Goal: Information Seeking & Learning: Check status

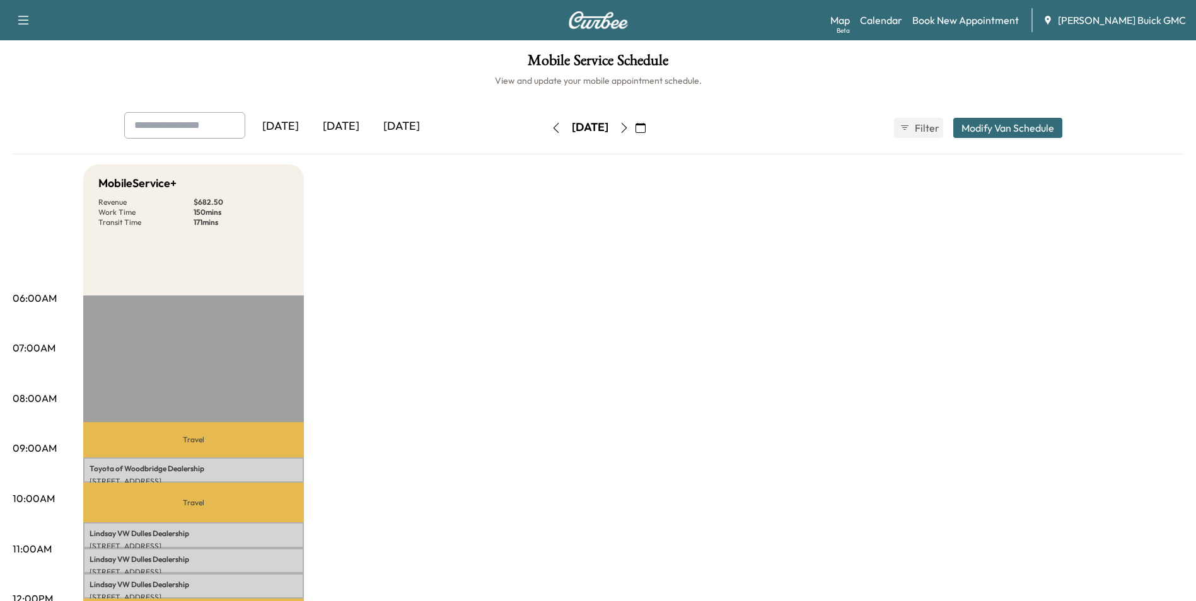
click at [645, 127] on icon "button" at bounding box center [640, 128] width 10 height 10
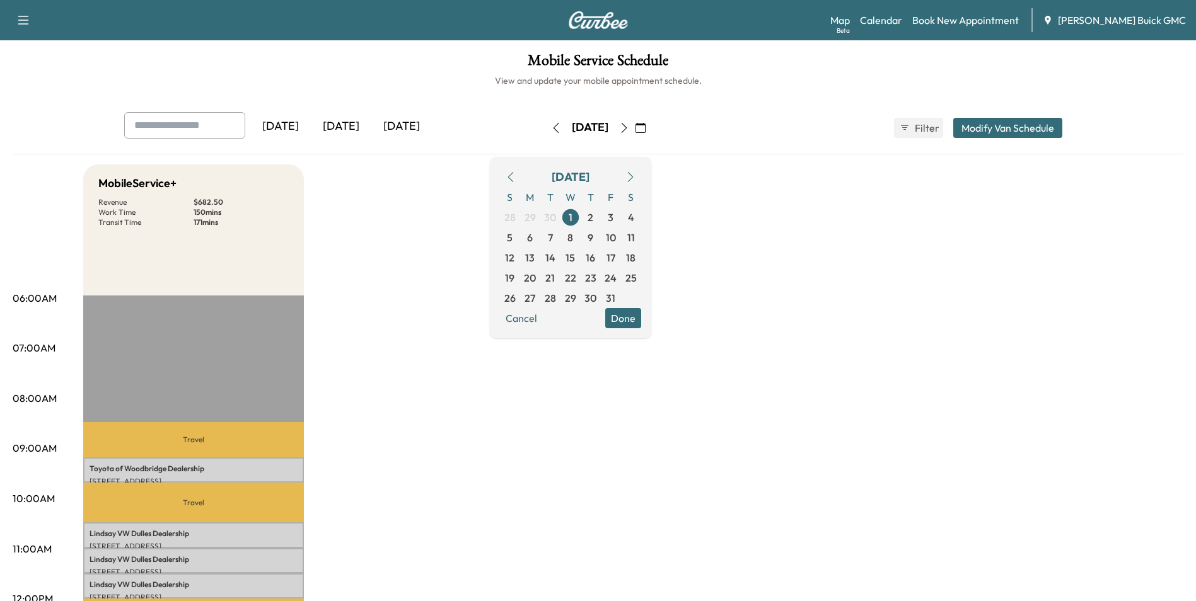
click at [513, 178] on icon "button" at bounding box center [510, 177] width 6 height 10
click at [576, 277] on span "24" at bounding box center [570, 277] width 12 height 15
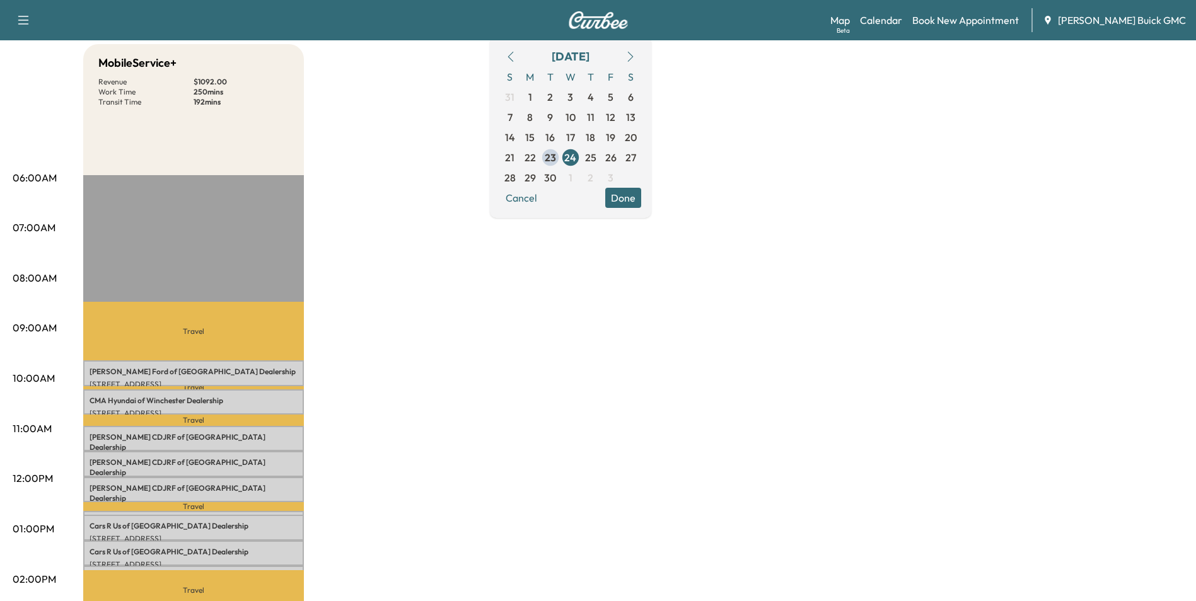
scroll to position [126, 0]
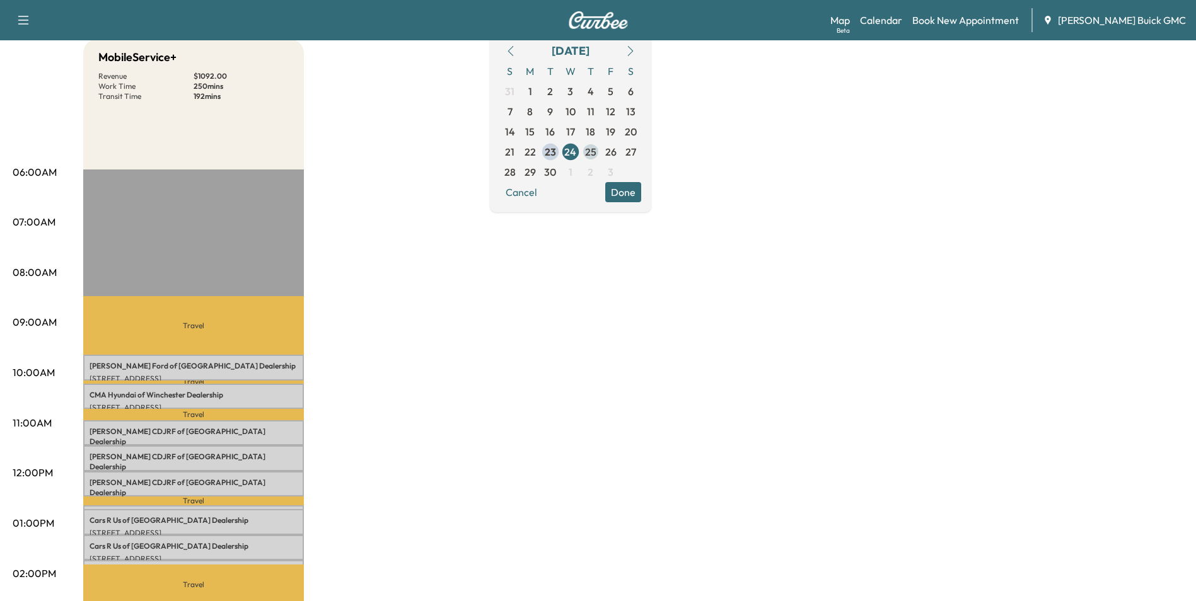
click at [596, 149] on span "25" at bounding box center [590, 151] width 11 height 15
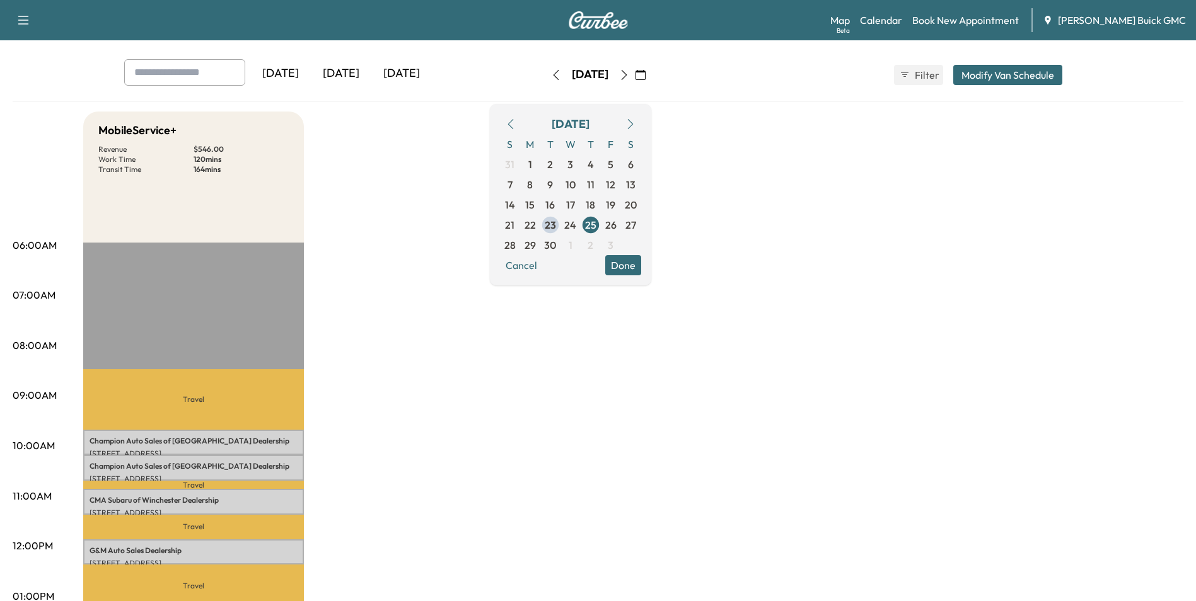
scroll to position [126, 0]
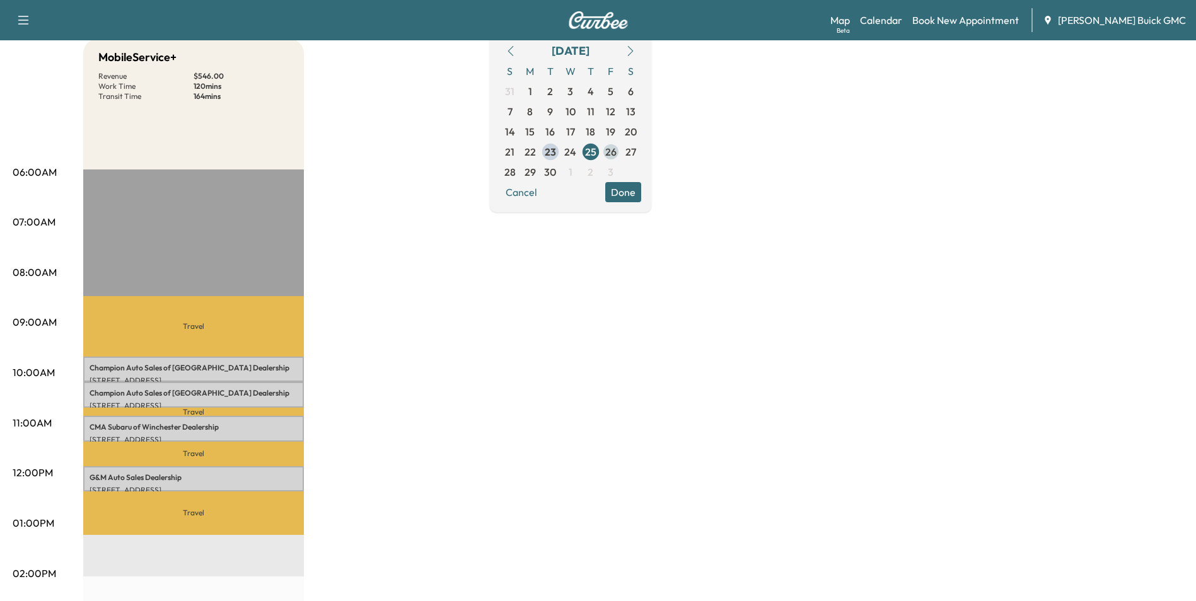
click at [616, 151] on span "26" at bounding box center [610, 151] width 11 height 15
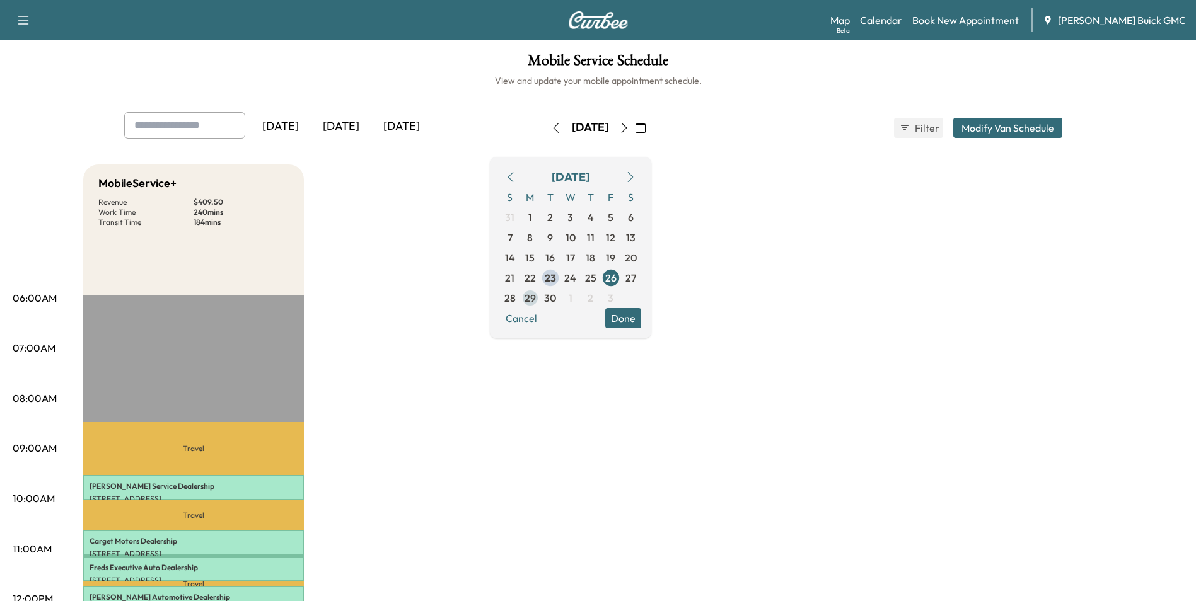
click at [536, 295] on span "29" at bounding box center [529, 298] width 11 height 15
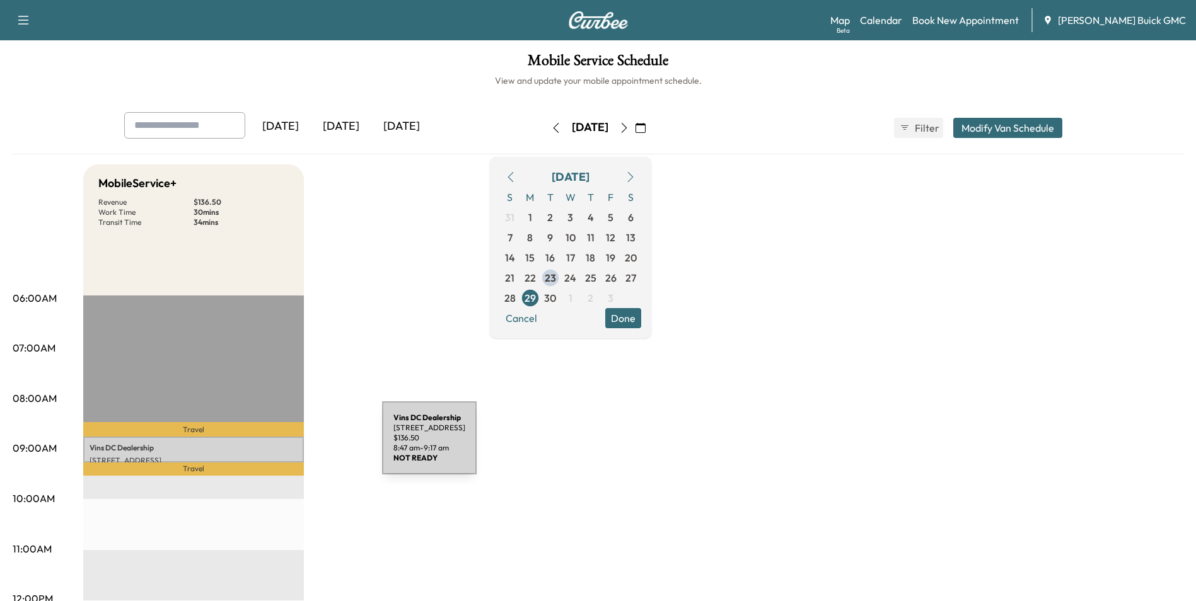
click at [287, 446] on p "Vins DC Dealership" at bounding box center [193, 448] width 208 height 10
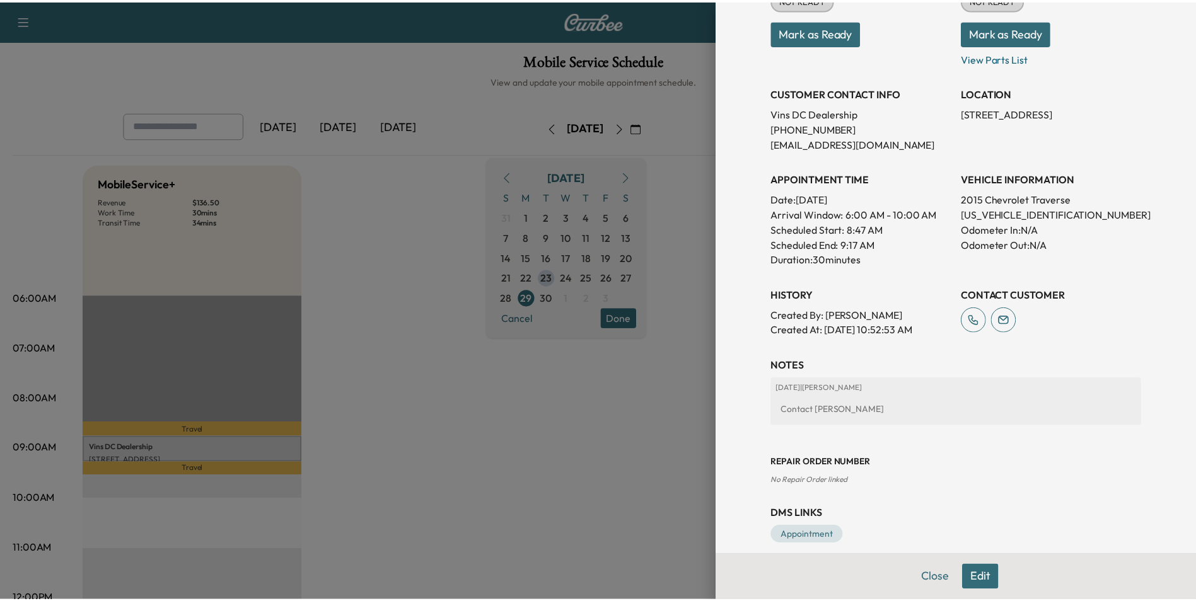
scroll to position [189, 0]
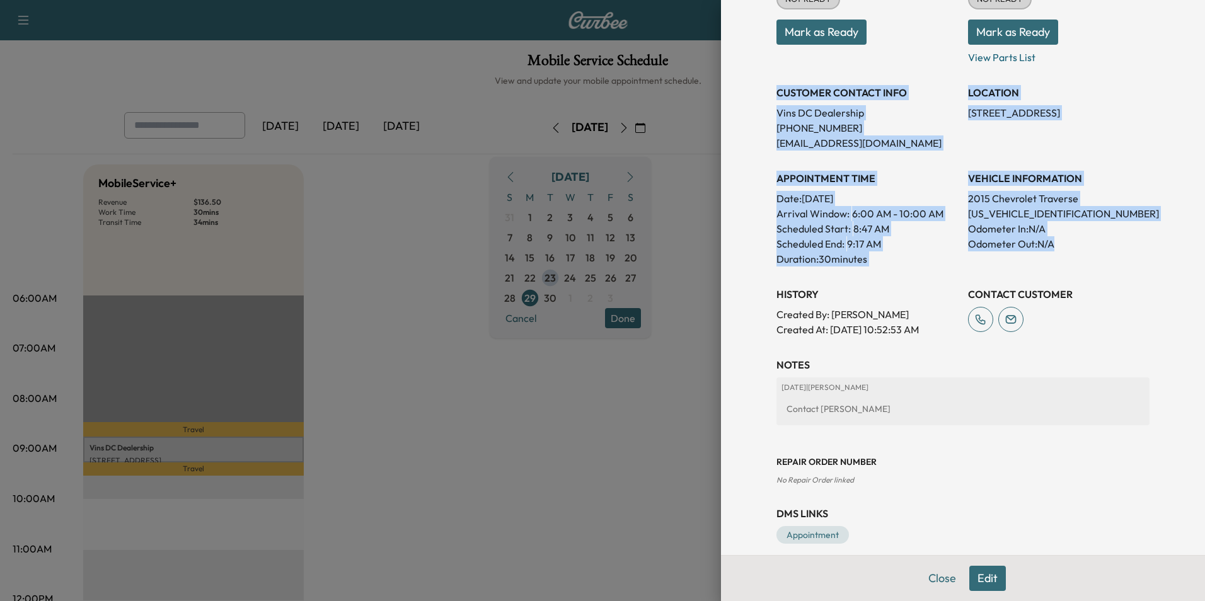
drag, startPoint x: 768, startPoint y: 91, endPoint x: 1076, endPoint y: 243, distance: 343.8
click at [1076, 243] on div "Appointment Status NOT READY Mark as Ready Parts Status NOT READY Mark as Ready…" at bounding box center [962, 148] width 373 height 378
copy div "CUSTOMER CONTACT INFO Vins DC Dealership [PHONE_NUMBER] [EMAIL_ADDRESS][DOMAIN_…"
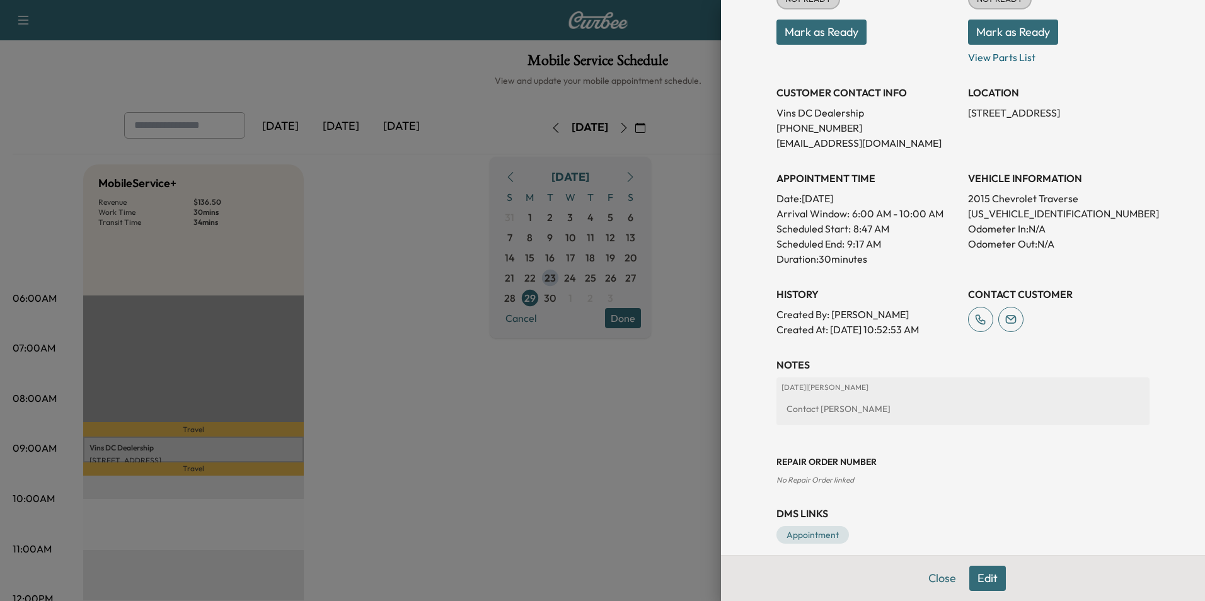
click at [435, 222] on div at bounding box center [602, 300] width 1205 height 601
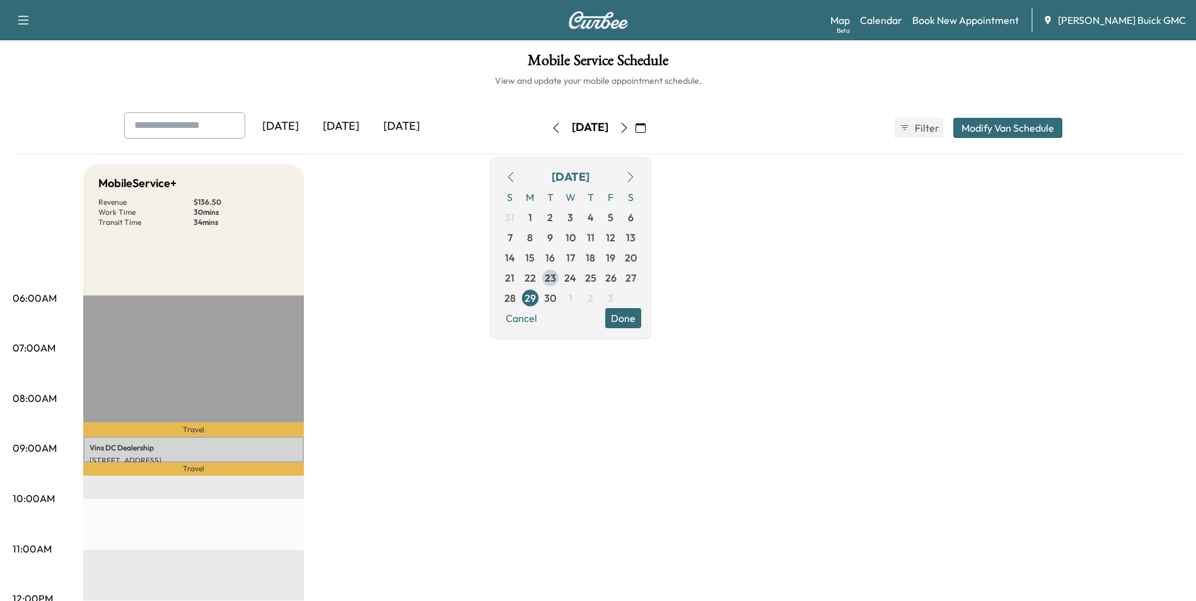
click at [576, 275] on span "24" at bounding box center [570, 277] width 12 height 15
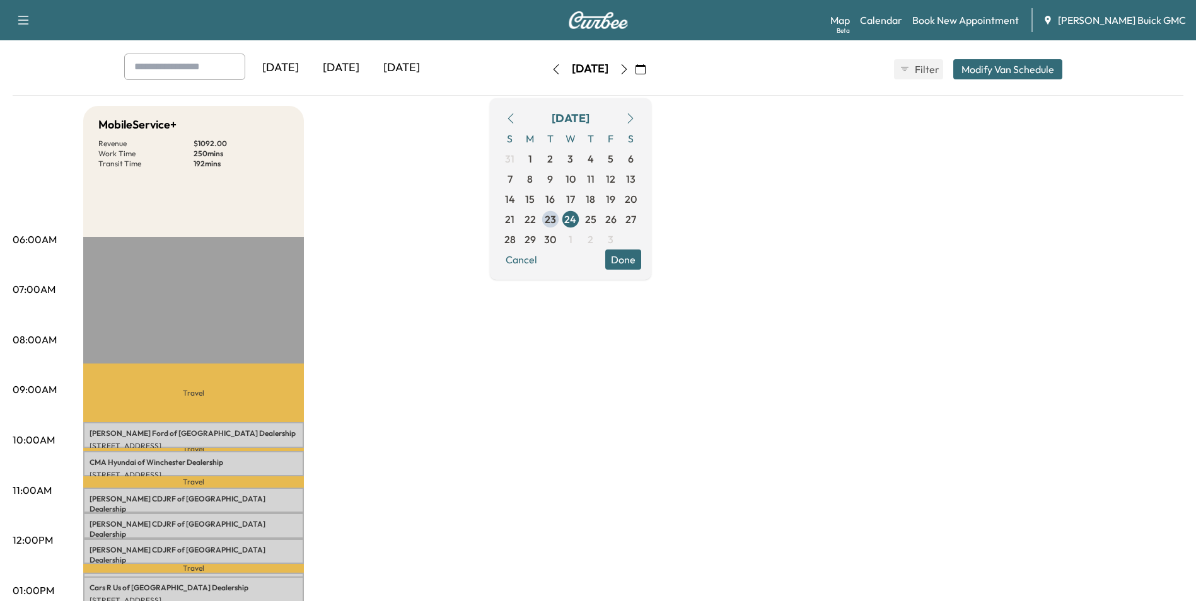
scroll to position [126, 0]
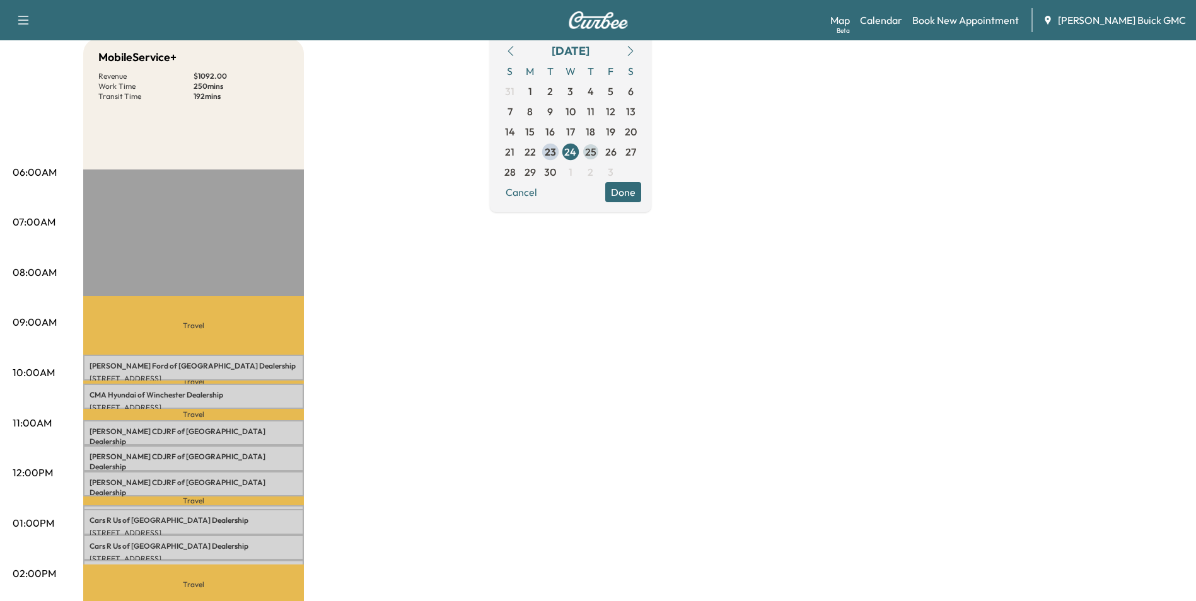
click at [596, 149] on span "25" at bounding box center [590, 151] width 11 height 15
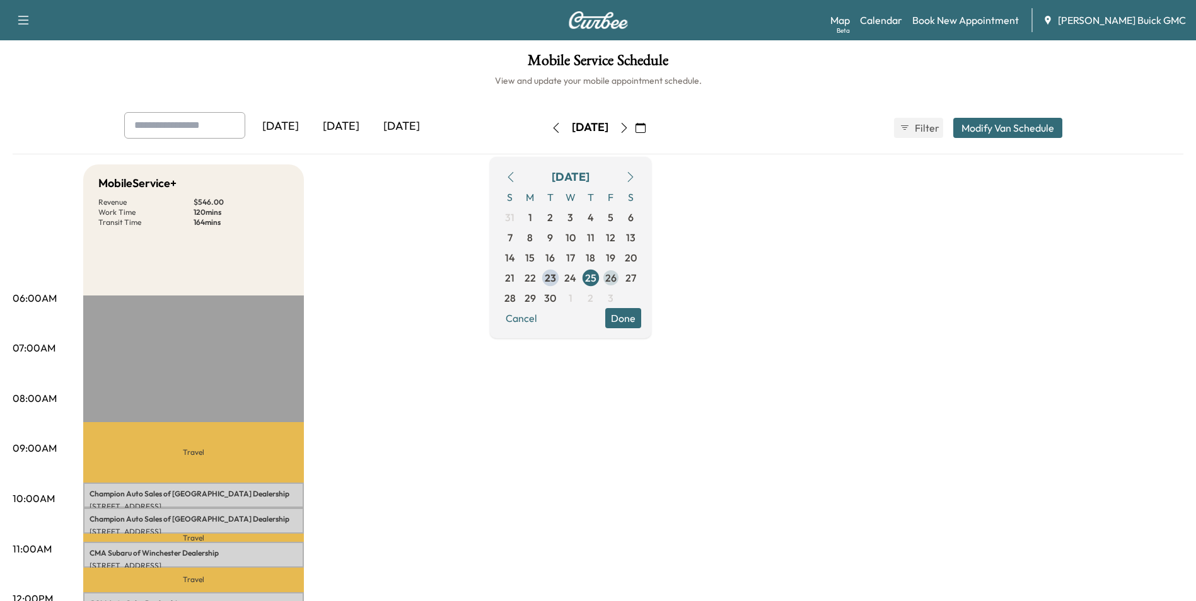
click at [616, 276] on span "26" at bounding box center [610, 277] width 11 height 15
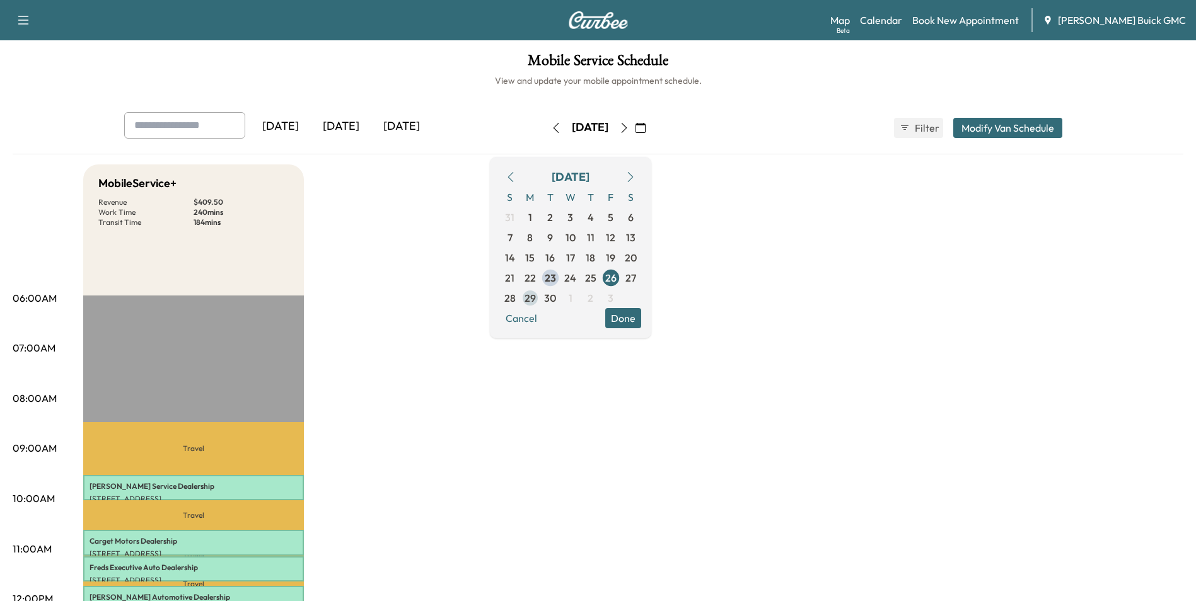
click at [536, 296] on span "29" at bounding box center [529, 298] width 11 height 15
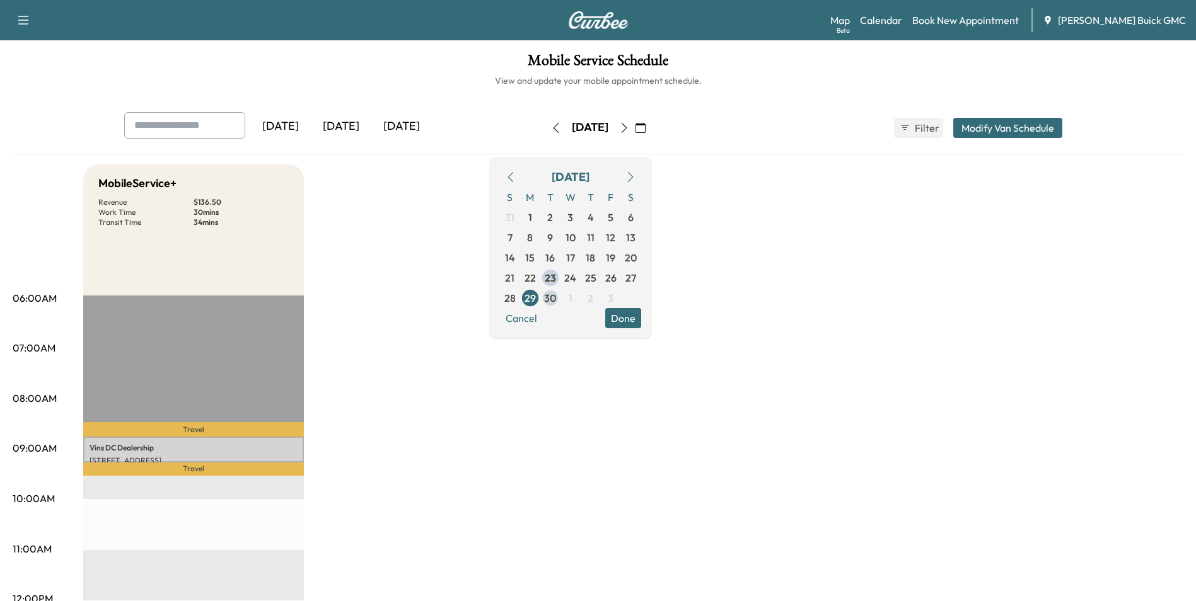
click at [556, 297] on span "30" at bounding box center [550, 298] width 12 height 15
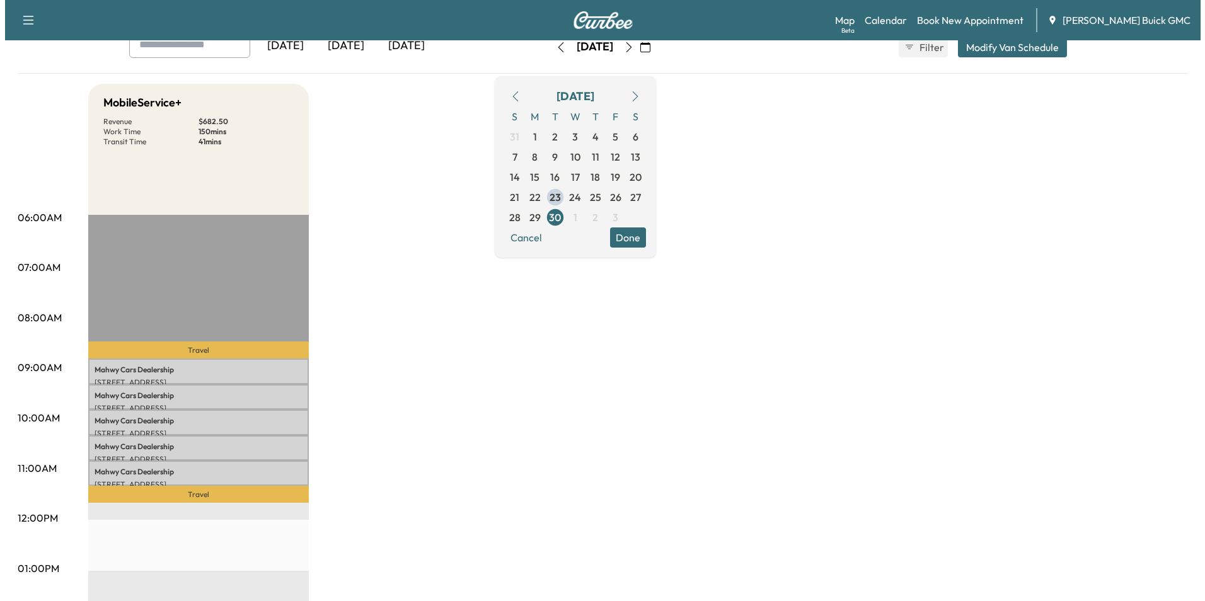
scroll to position [189, 0]
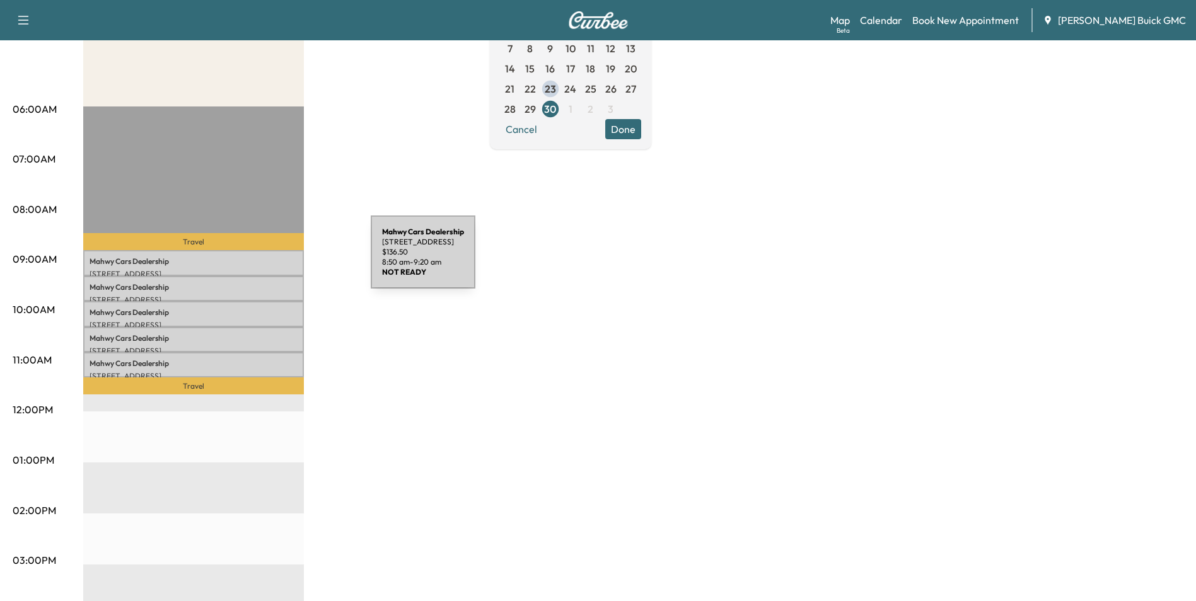
click at [276, 260] on p "Mahwy Cars Dealership" at bounding box center [193, 261] width 208 height 10
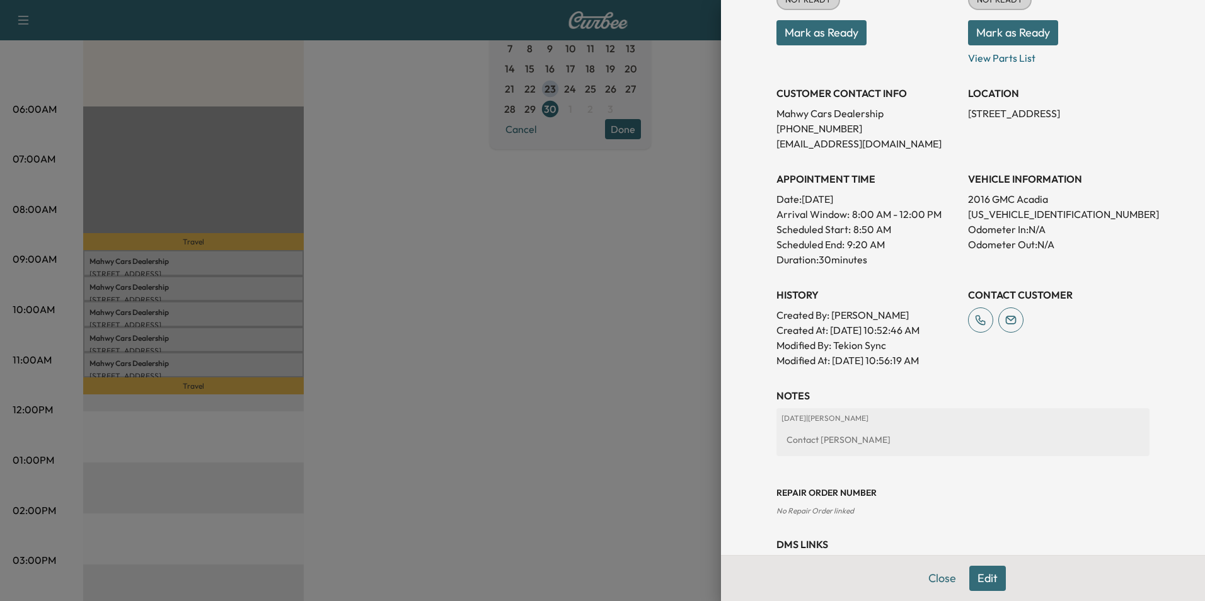
scroll to position [126, 0]
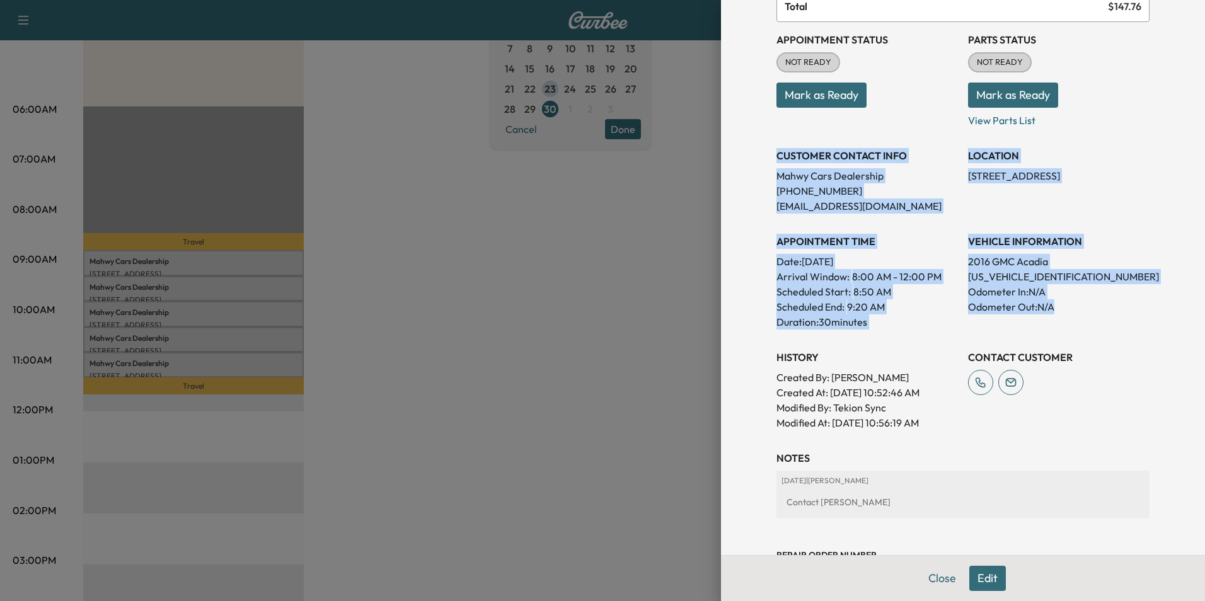
drag, startPoint x: 768, startPoint y: 152, endPoint x: 1059, endPoint y: 311, distance: 332.0
click at [1059, 311] on div "Appointment Status NOT READY Mark as Ready Parts Status NOT READY Mark as Ready…" at bounding box center [962, 226] width 373 height 408
copy div "CUSTOMER CONTACT INFO Mahwy Cars Dealership [PHONE_NUMBER] [EMAIL_ADDRESS][DOMA…"
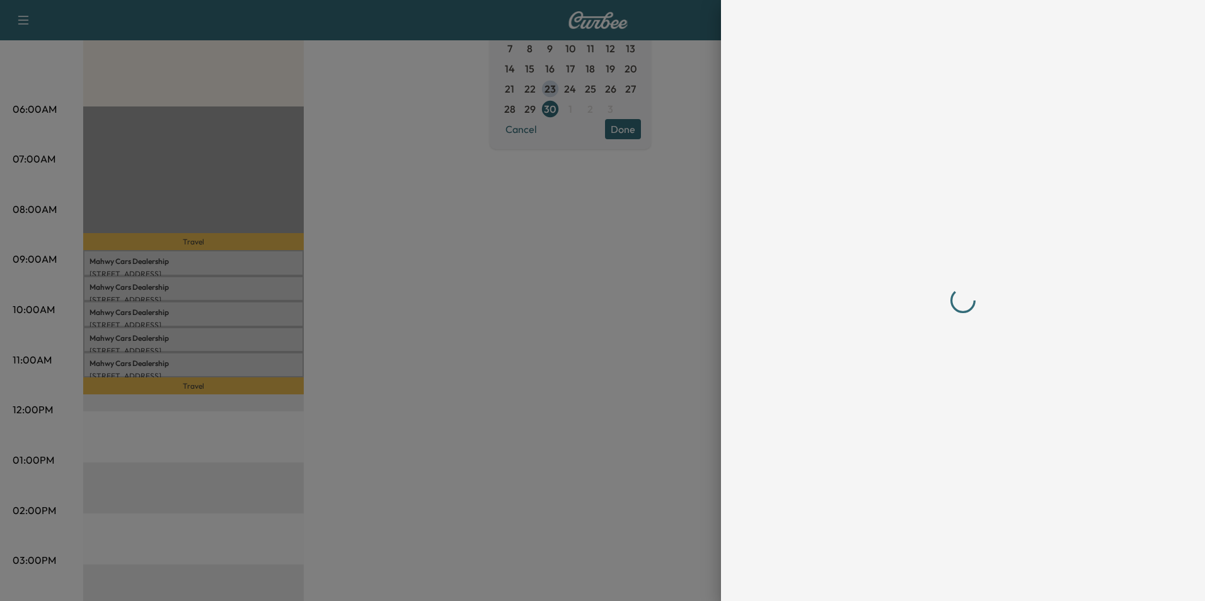
scroll to position [0, 0]
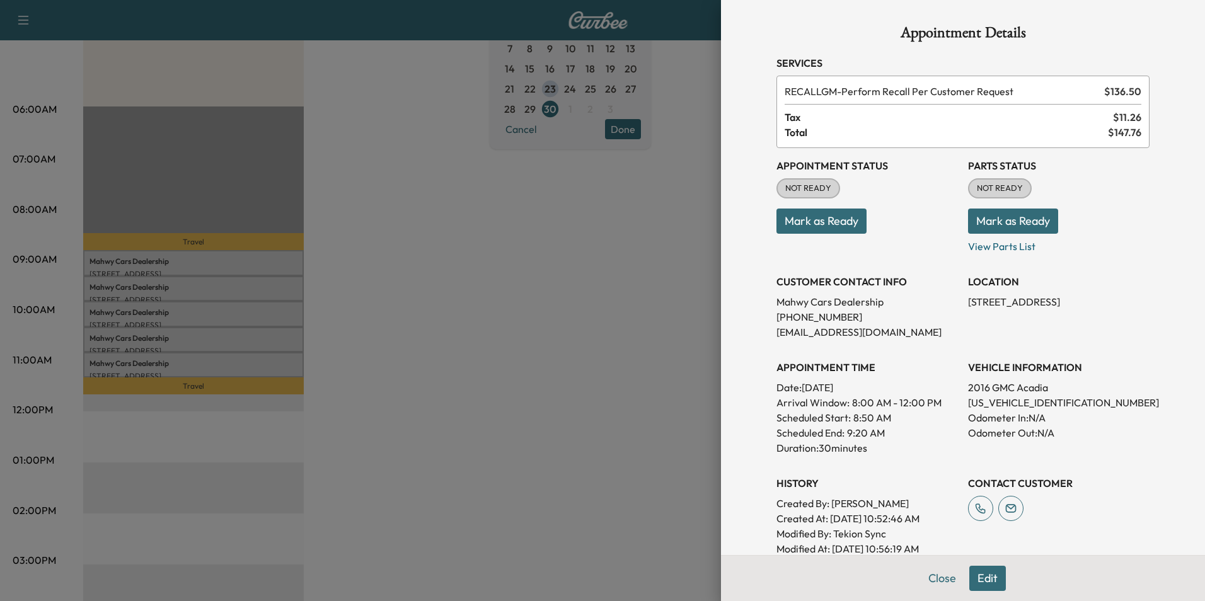
click at [452, 331] on div at bounding box center [602, 300] width 1205 height 601
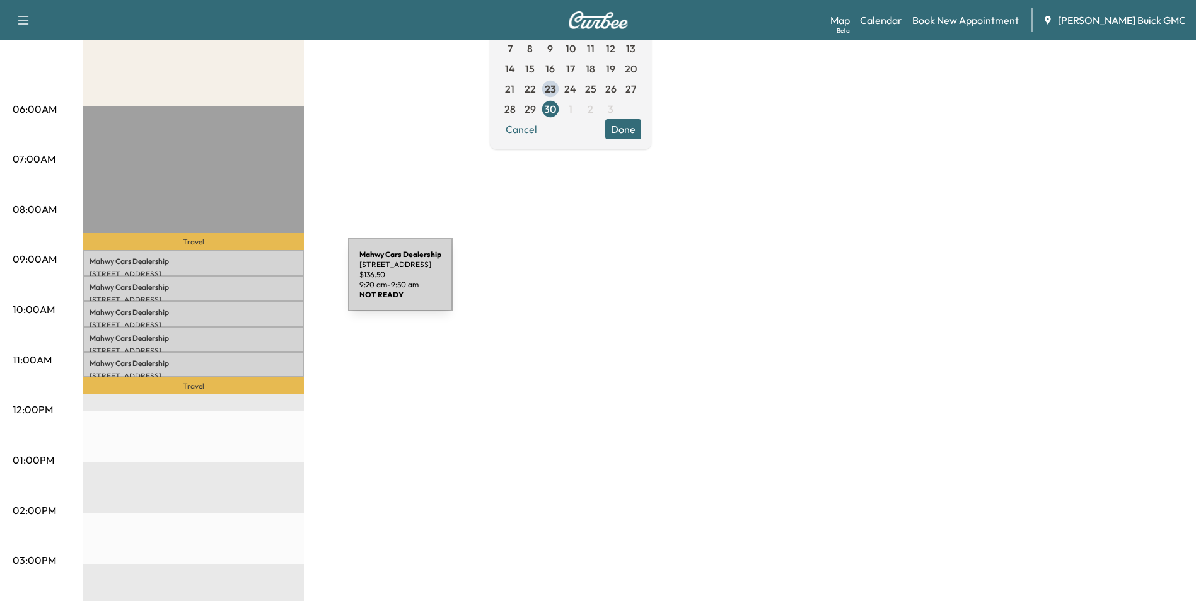
click at [253, 282] on p "Mahwy Cars Dealership" at bounding box center [193, 287] width 208 height 10
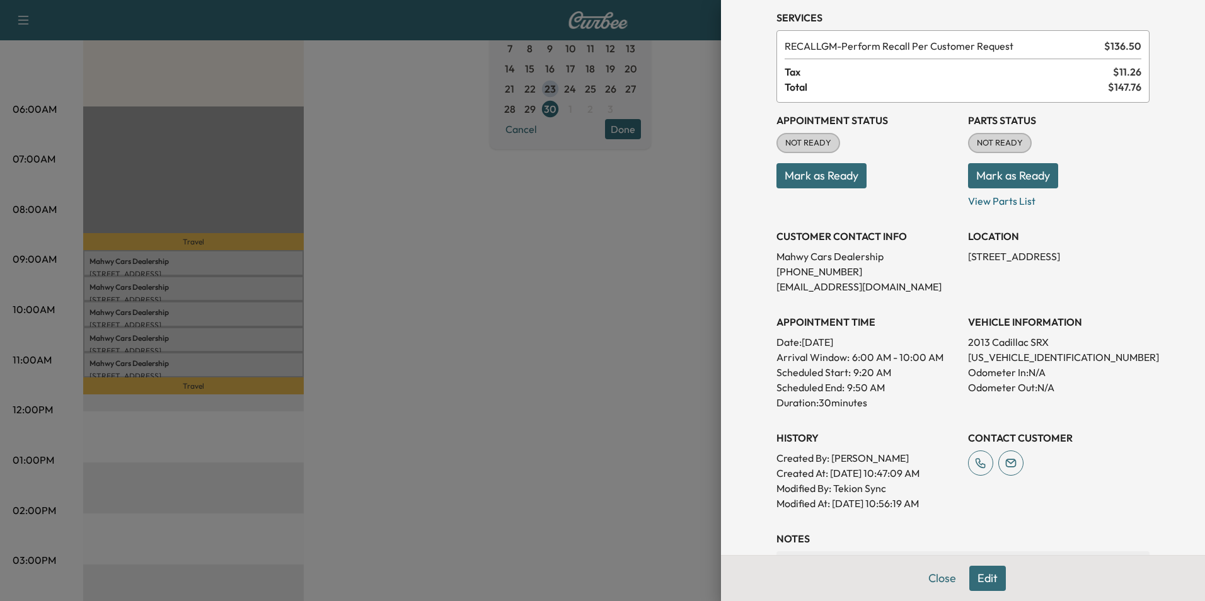
scroll to position [126, 0]
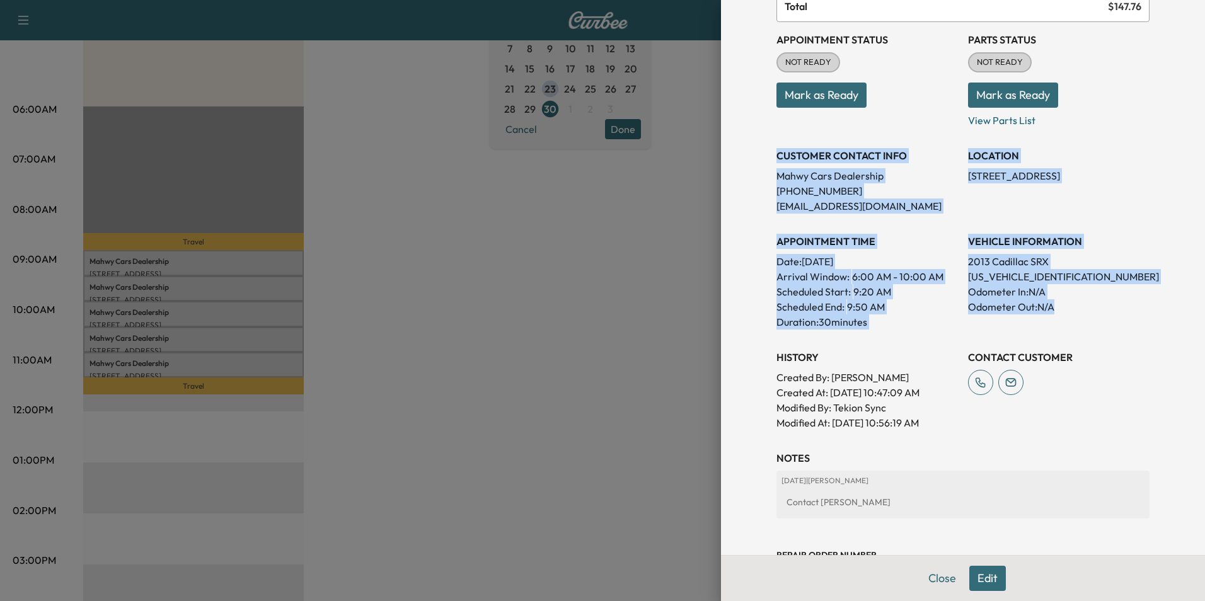
drag, startPoint x: 846, startPoint y: 254, endPoint x: 1083, endPoint y: 314, distance: 244.6
click at [1083, 314] on div "Appointment Status NOT READY Mark as Ready Parts Status NOT READY Mark as Ready…" at bounding box center [962, 226] width 373 height 408
copy div "CUSTOMER CONTACT INFO Mahwy Cars Dealership [PHONE_NUMBER] [EMAIL_ADDRESS][DOMA…"
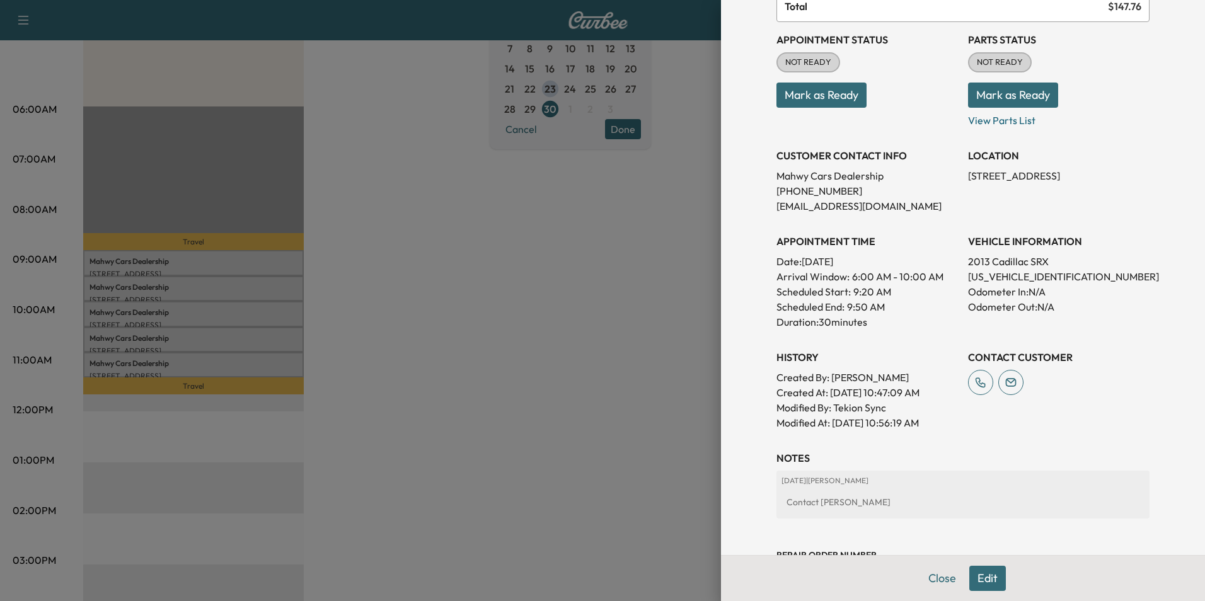
click at [439, 211] on div at bounding box center [602, 300] width 1205 height 601
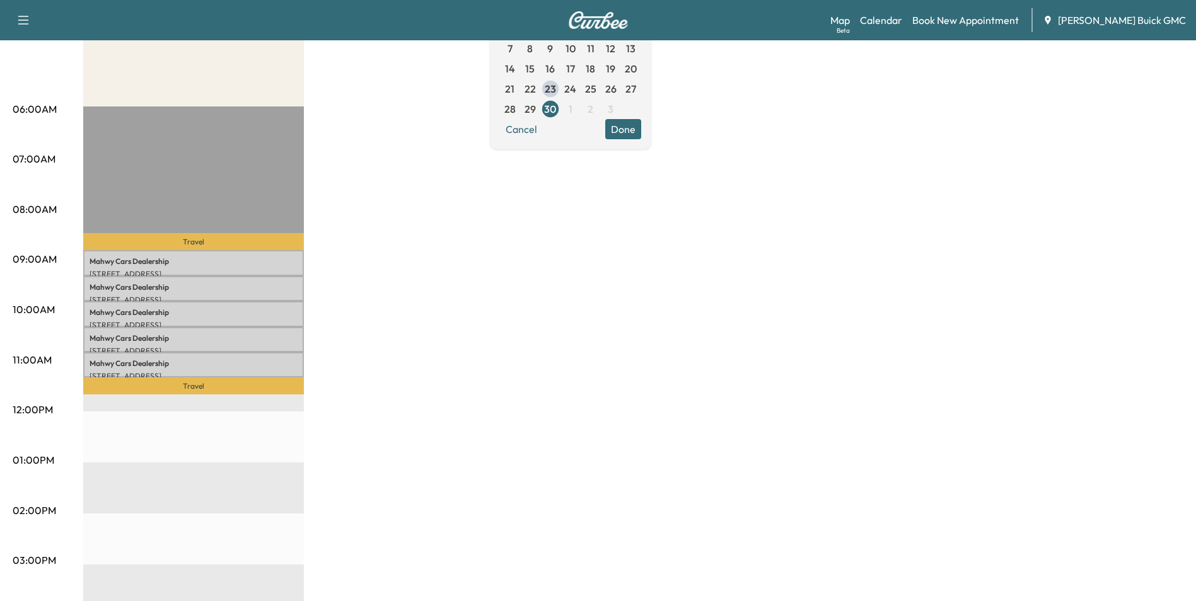
drag, startPoint x: 450, startPoint y: 354, endPoint x: 398, endPoint y: 365, distance: 53.4
click at [451, 354] on div "MobileService+ Revenue $ 682.50 Work Time 150 mins Transit Time 41 mins Travel …" at bounding box center [633, 447] width 1100 height 945
click at [242, 309] on p "Mahwy Cars Dealership" at bounding box center [193, 313] width 208 height 10
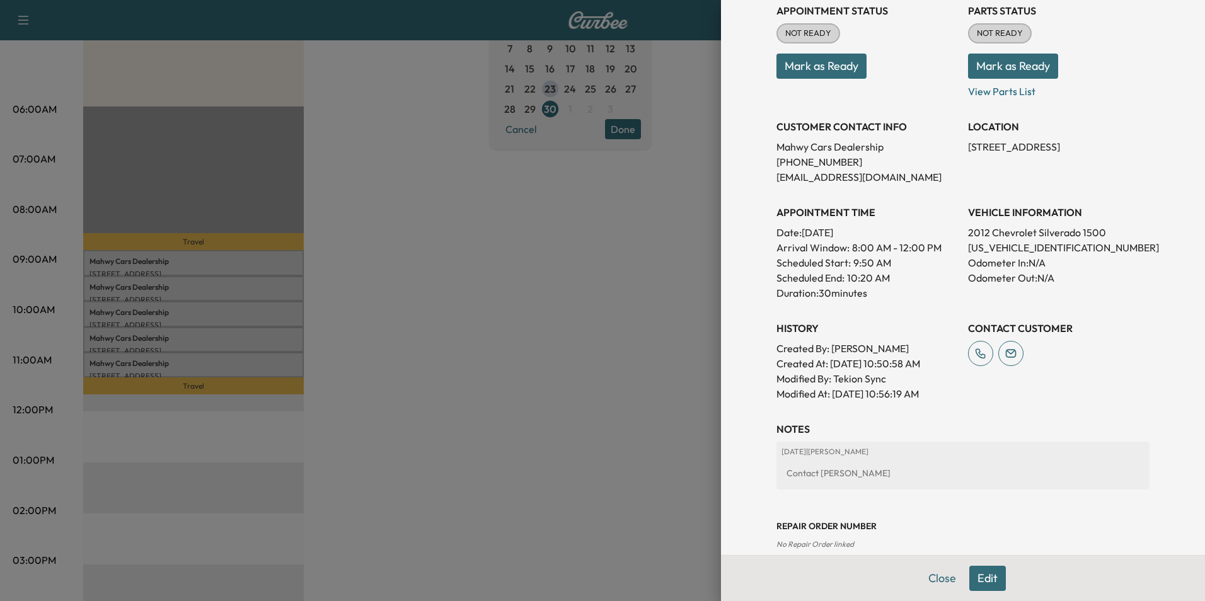
scroll to position [189, 0]
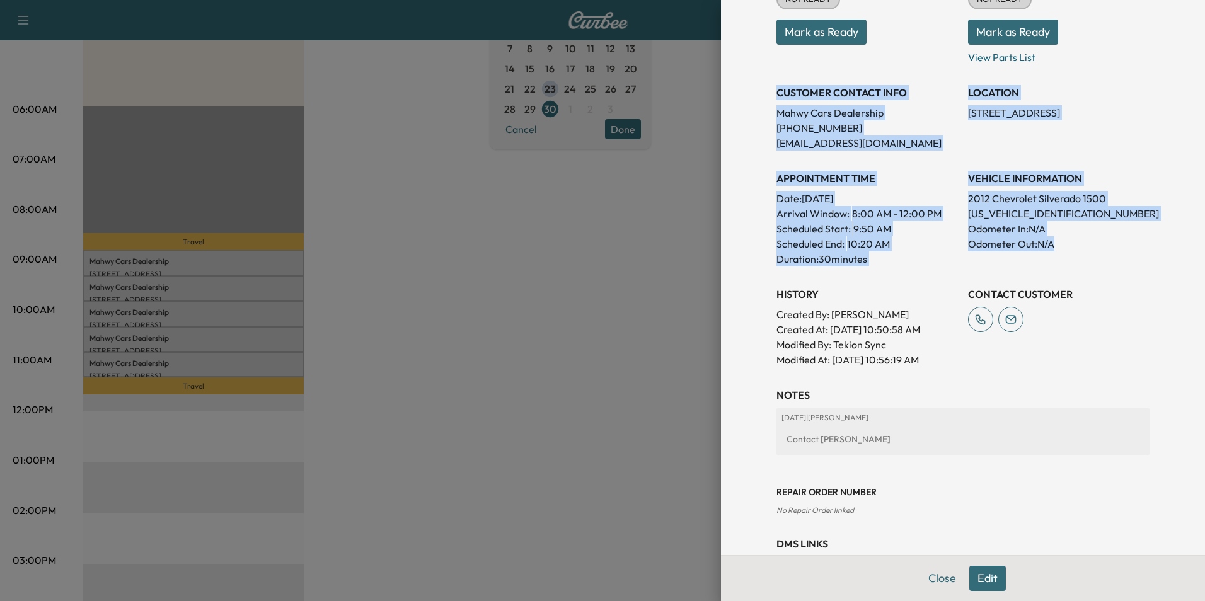
drag, startPoint x: 768, startPoint y: 89, endPoint x: 1068, endPoint y: 256, distance: 342.8
click at [1068, 256] on div "Appointment Status NOT READY Mark as Ready Parts Status NOT READY Mark as Ready…" at bounding box center [962, 163] width 373 height 408
copy div "CUSTOMER CONTACT INFO Mahwy Cars Dealership [PHONE_NUMBER] [EMAIL_ADDRESS][DOMA…"
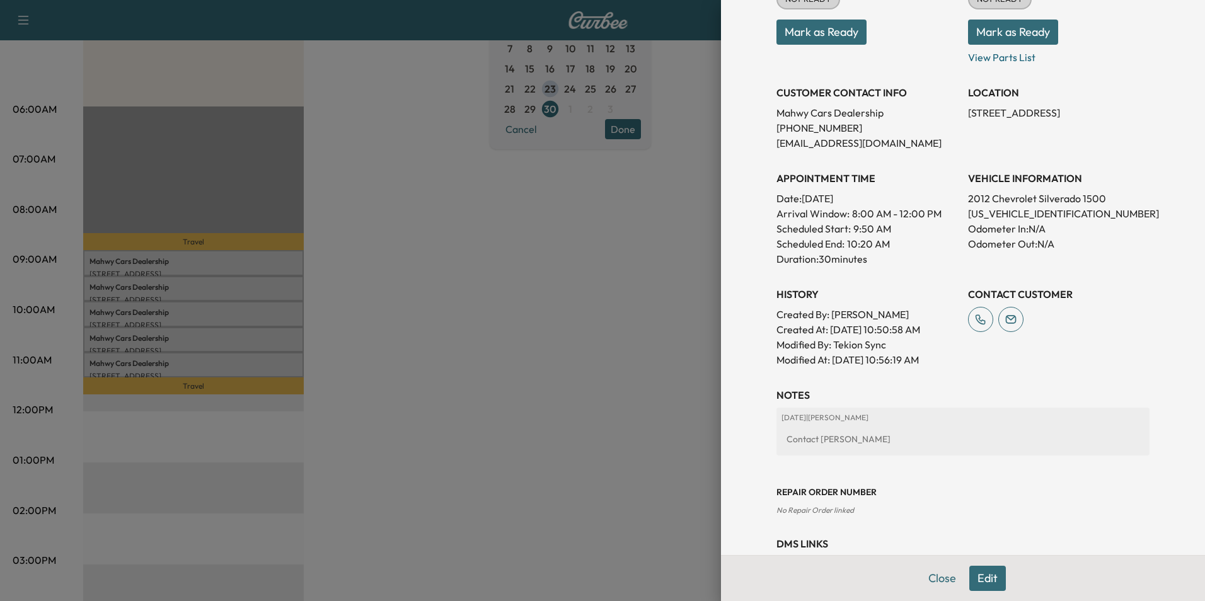
click at [483, 144] on div at bounding box center [602, 300] width 1205 height 601
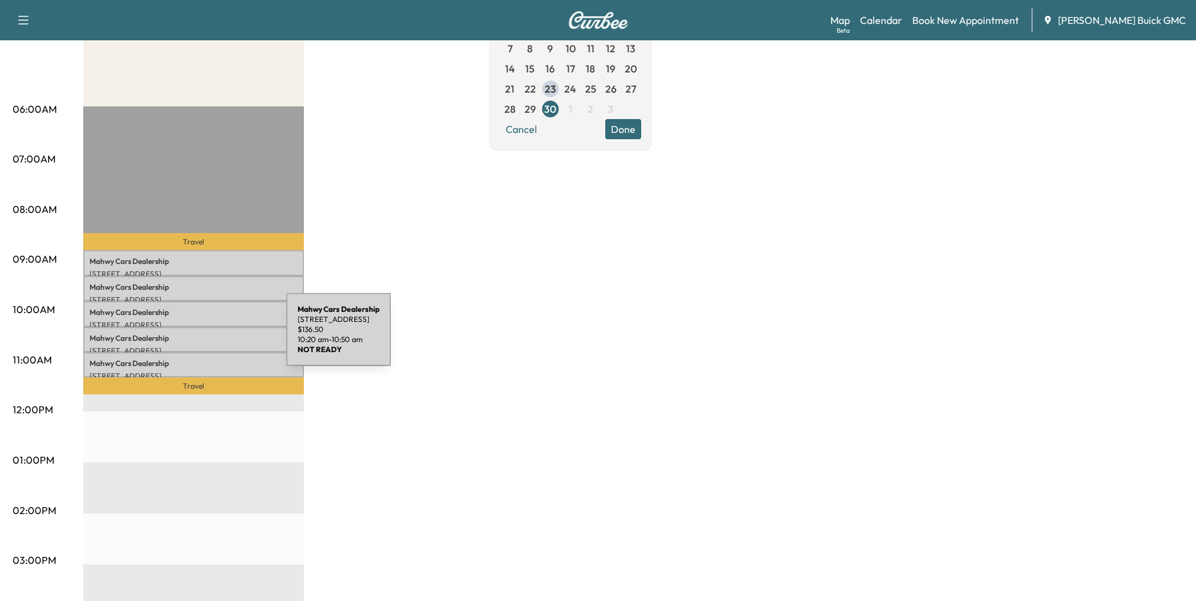
click at [192, 337] on p "Mahwy Cars Dealership" at bounding box center [193, 338] width 208 height 10
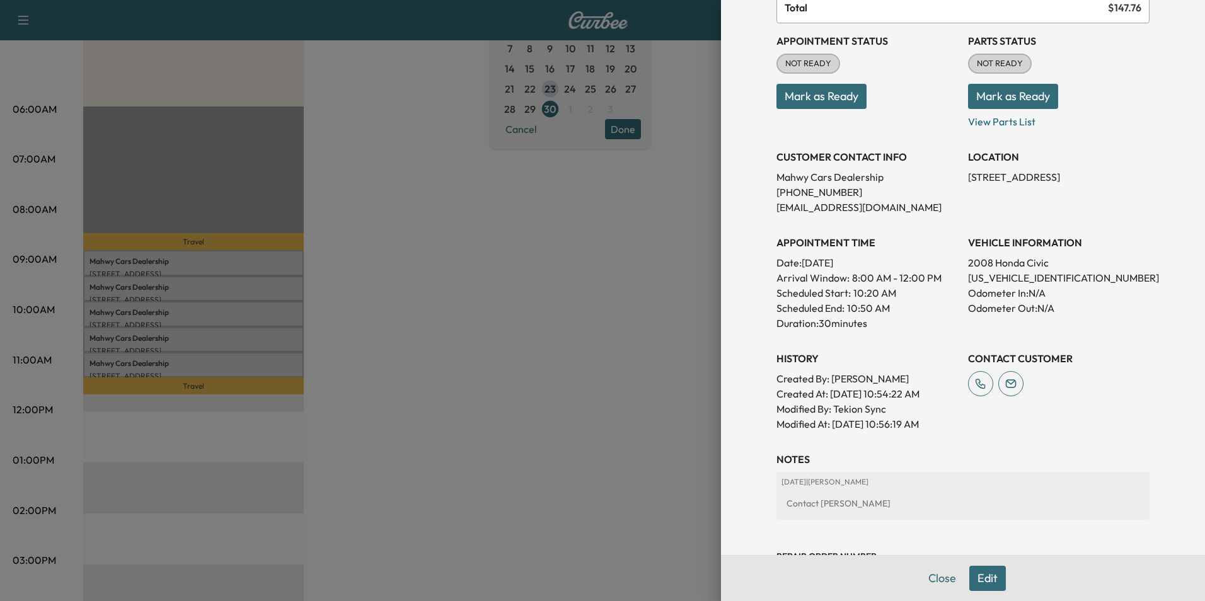
scroll to position [126, 0]
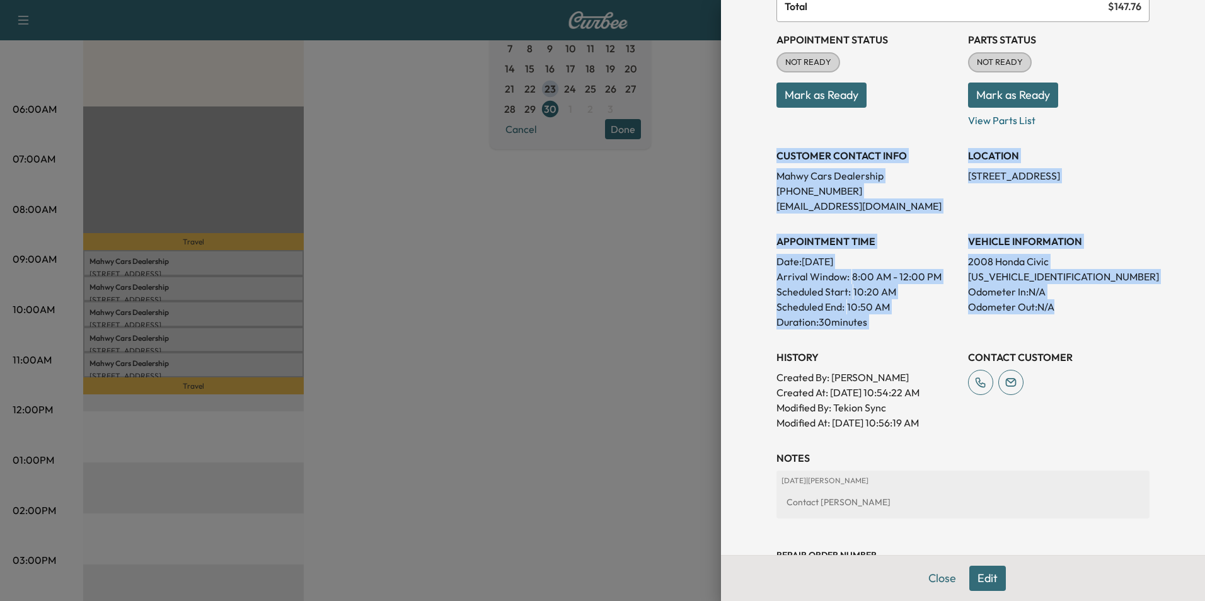
drag, startPoint x: 769, startPoint y: 152, endPoint x: 1056, endPoint y: 314, distance: 329.9
click at [1056, 314] on div "Appointment Status NOT READY Mark as Ready Parts Status NOT READY Mark as Ready…" at bounding box center [962, 226] width 373 height 408
copy div "CUSTOMER CONTACT INFO Mahwy Cars Dealership [PHONE_NUMBER] [EMAIL_ADDRESS][DOMA…"
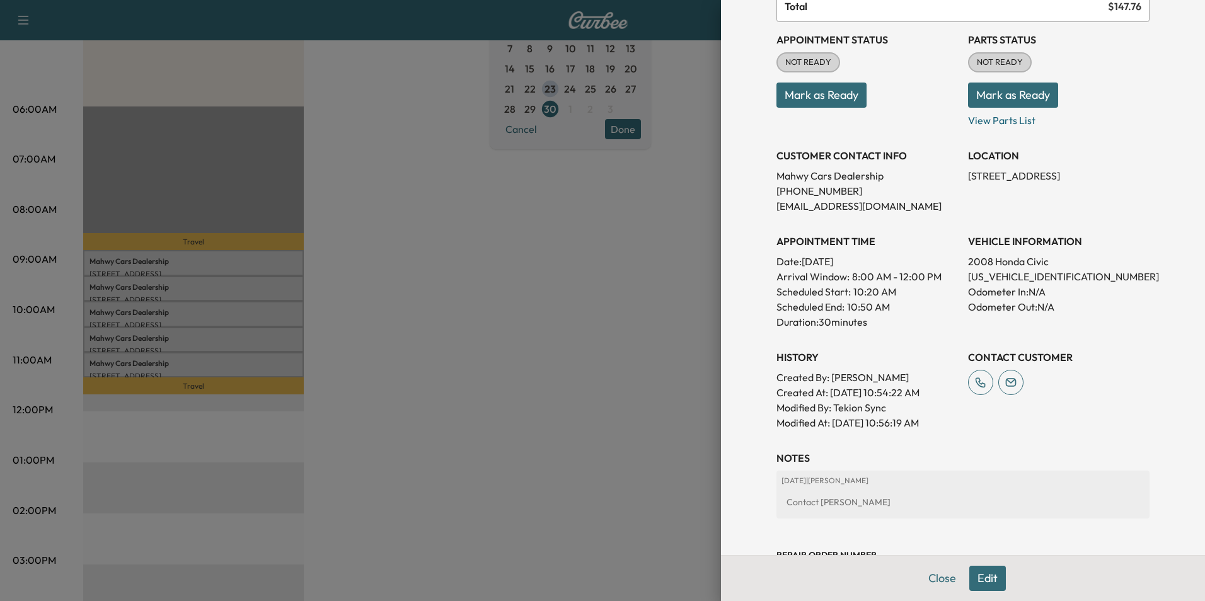
click at [475, 261] on div at bounding box center [602, 300] width 1205 height 601
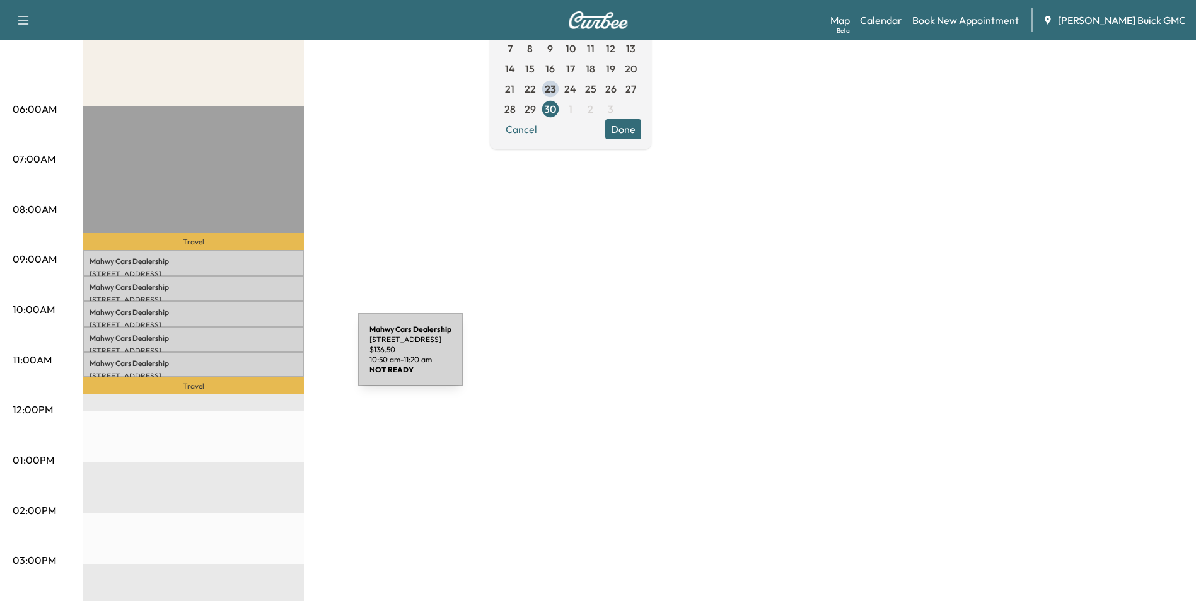
click at [262, 359] on p "Mahwy Cars Dealership" at bounding box center [193, 364] width 208 height 10
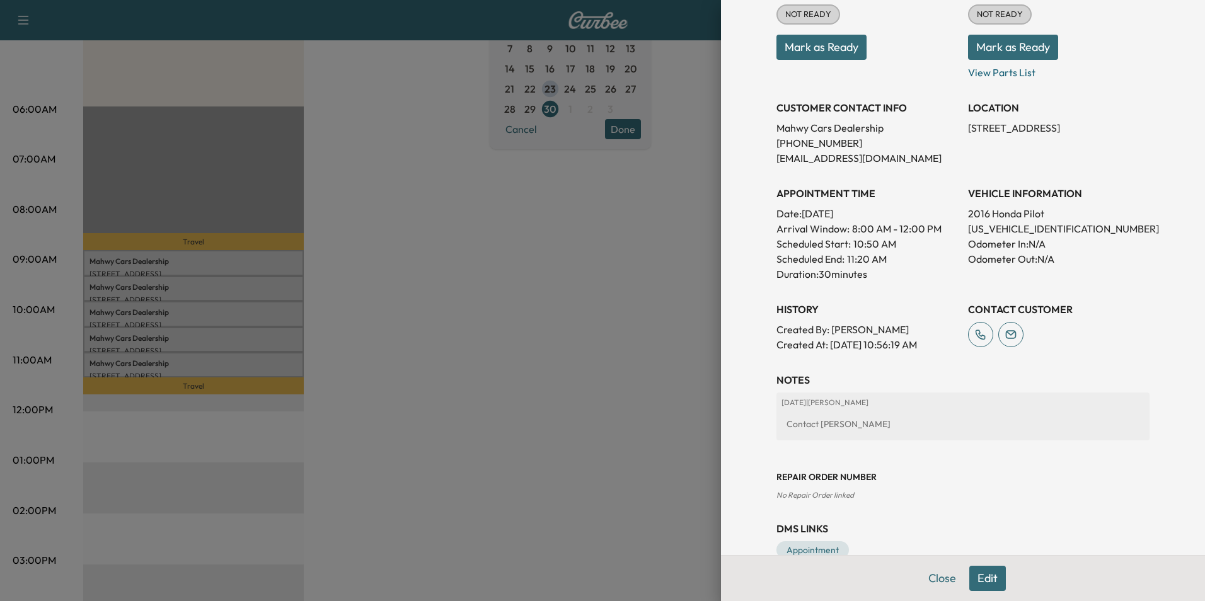
scroll to position [189, 0]
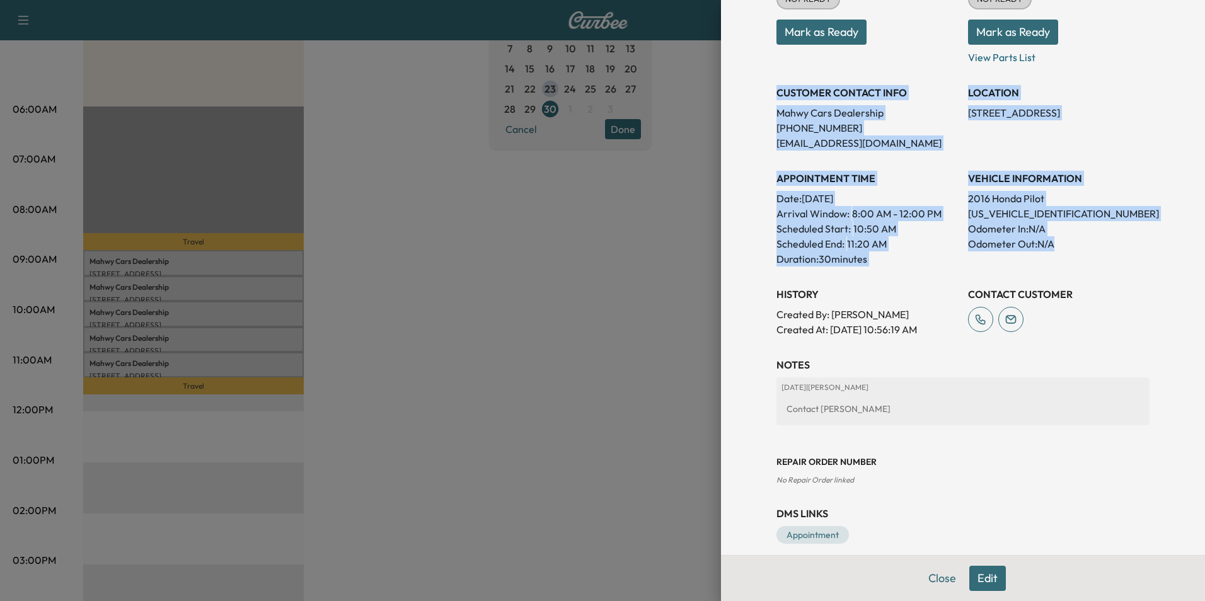
drag, startPoint x: 766, startPoint y: 91, endPoint x: 1086, endPoint y: 261, distance: 362.0
click at [1086, 261] on div "Appointment Details Services RECALLGM - Perform Recall Per Customer Request $ 1…" at bounding box center [962, 190] width 403 height 758
copy div "CUSTOMER CONTACT INFO Mahwy Cars Dealership [PHONE_NUMBER] [EMAIL_ADDRESS][DOMA…"
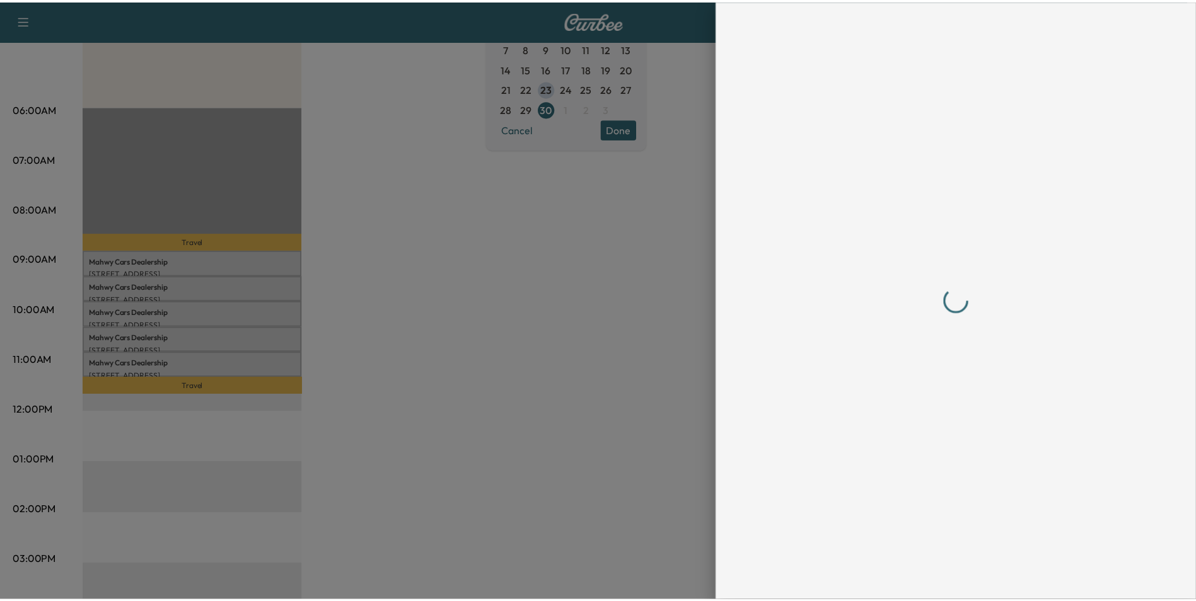
scroll to position [0, 0]
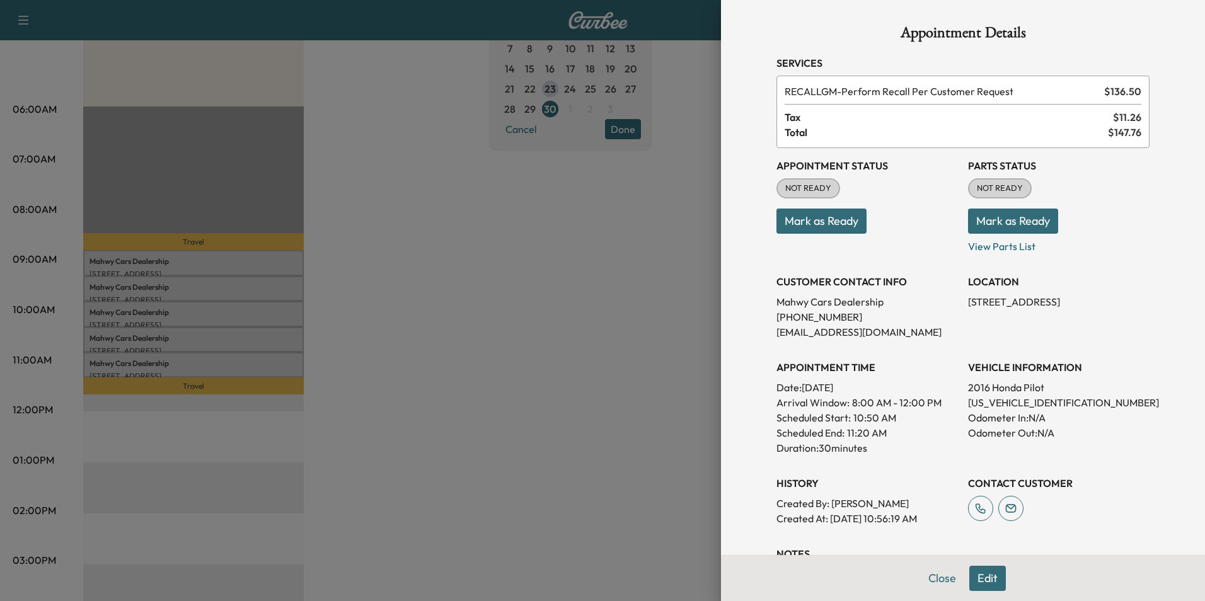
click at [461, 364] on div at bounding box center [602, 300] width 1205 height 601
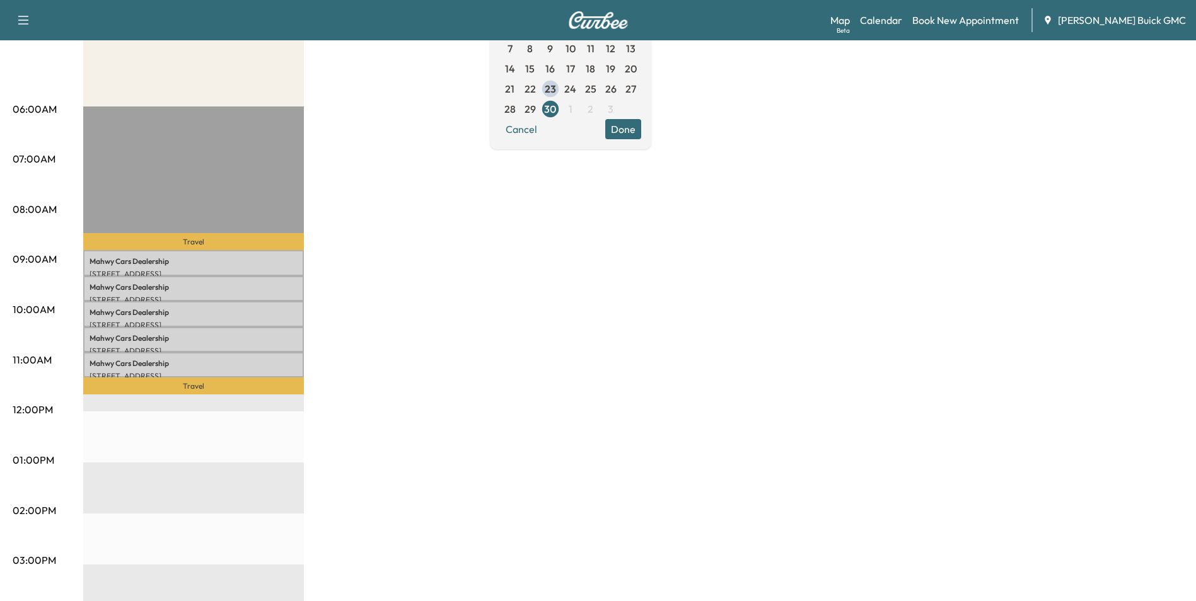
scroll to position [63, 0]
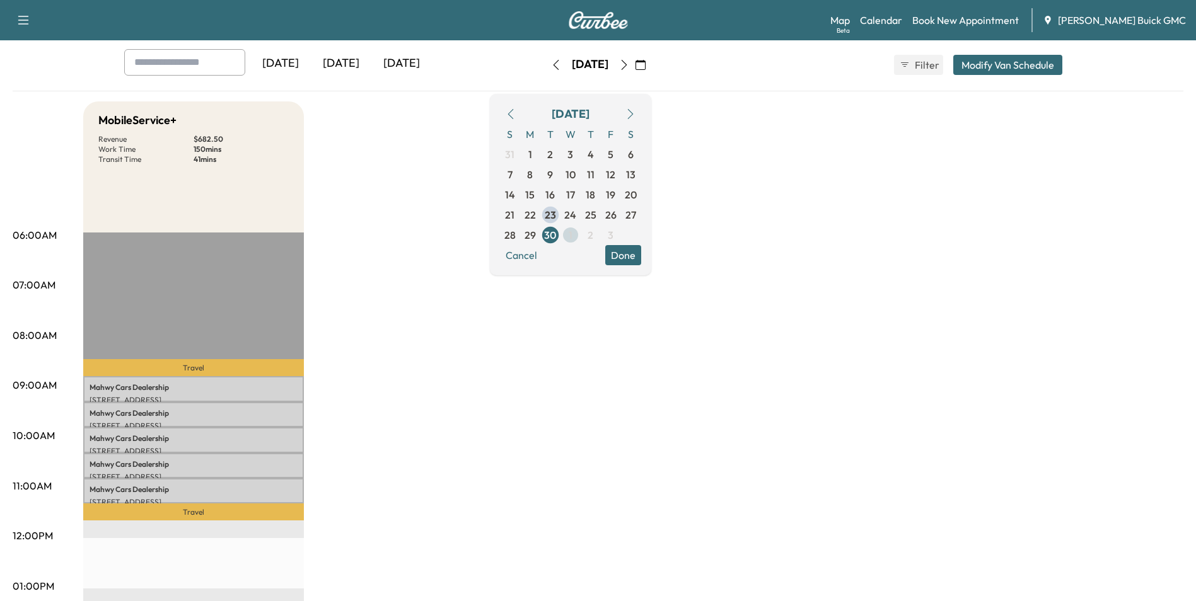
click at [572, 233] on span "1" at bounding box center [570, 235] width 4 height 15
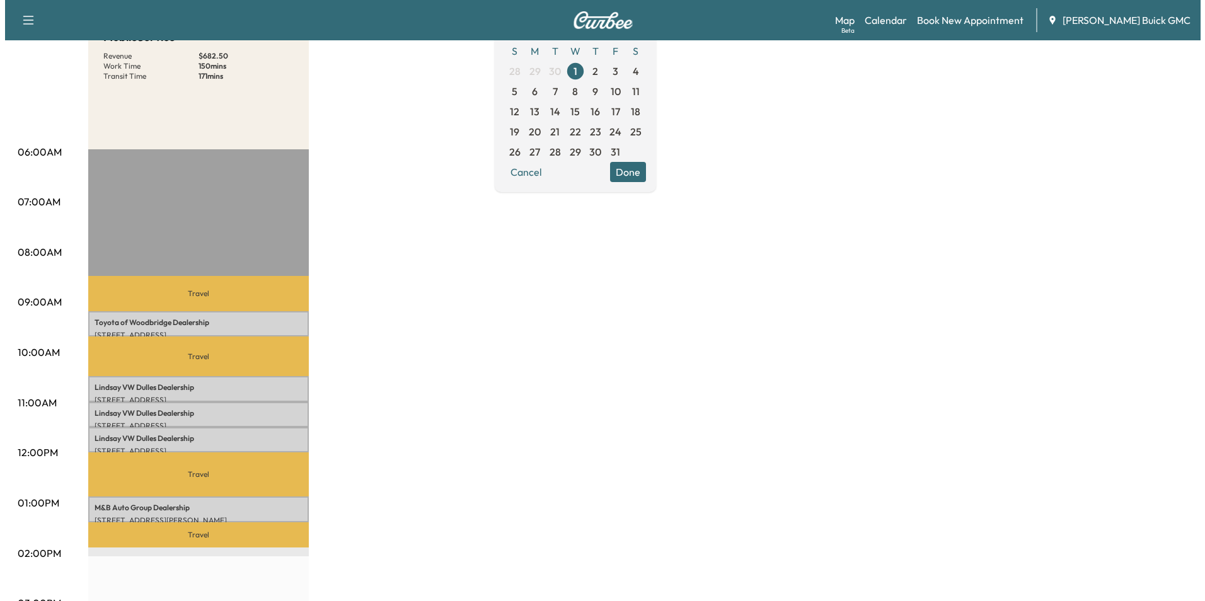
scroll to position [189, 0]
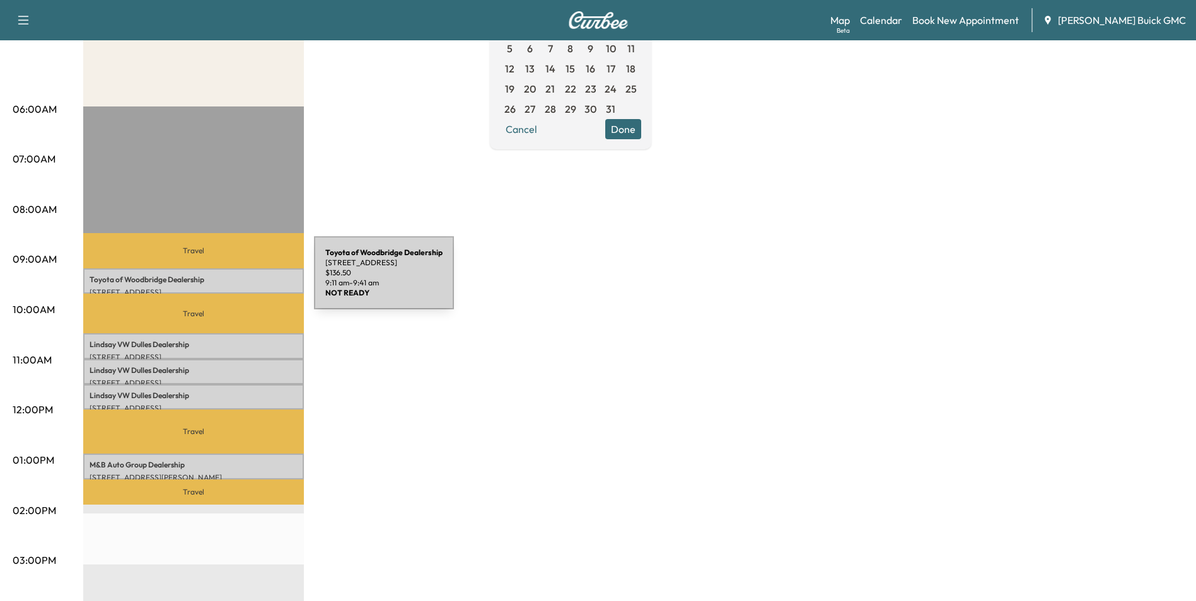
click at [219, 280] on p "Toyota of Woodbridge Dealership" at bounding box center [193, 280] width 208 height 10
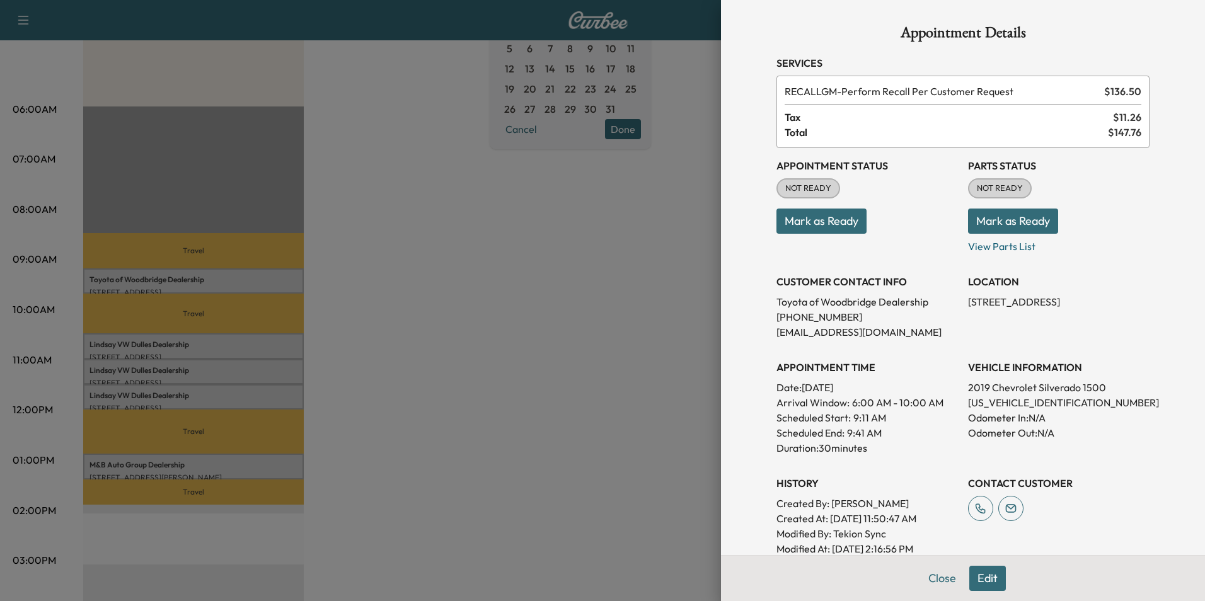
scroll to position [126, 0]
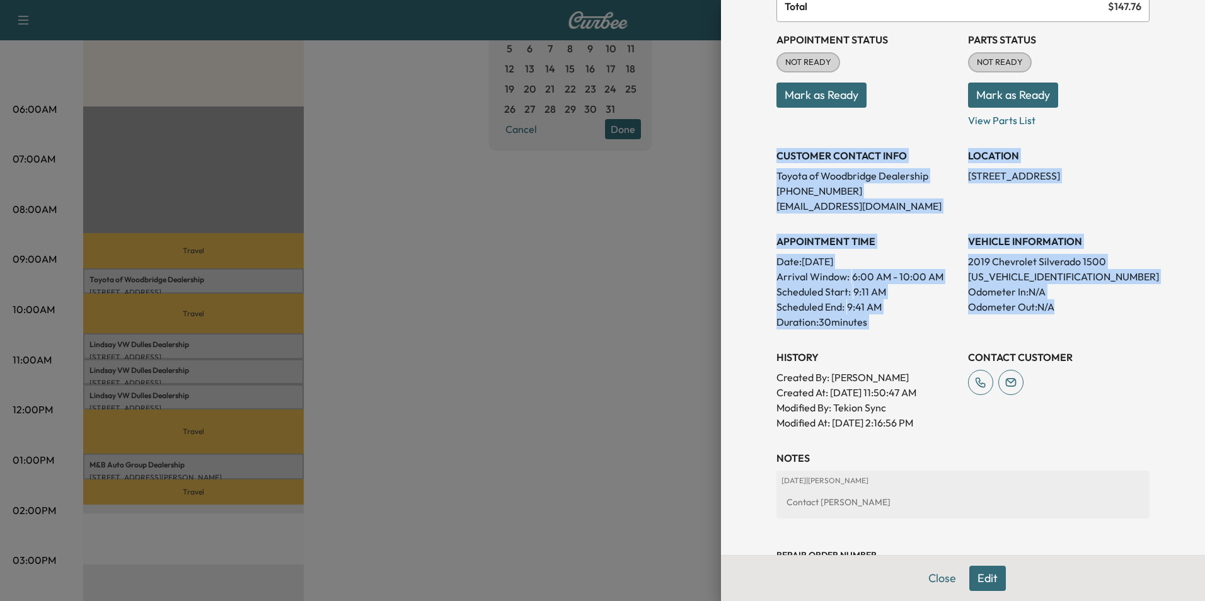
drag, startPoint x: 768, startPoint y: 183, endPoint x: 1098, endPoint y: 323, distance: 358.3
click at [1098, 323] on div "Appointment Details Services RECALLGM - Perform Recall Per Customer Request $ 1…" at bounding box center [962, 268] width 403 height 788
copy div "CUSTOMER CONTACT INFO Toyota of Woodbridge Dealership [PHONE_NUMBER] [EMAIL_ADD…"
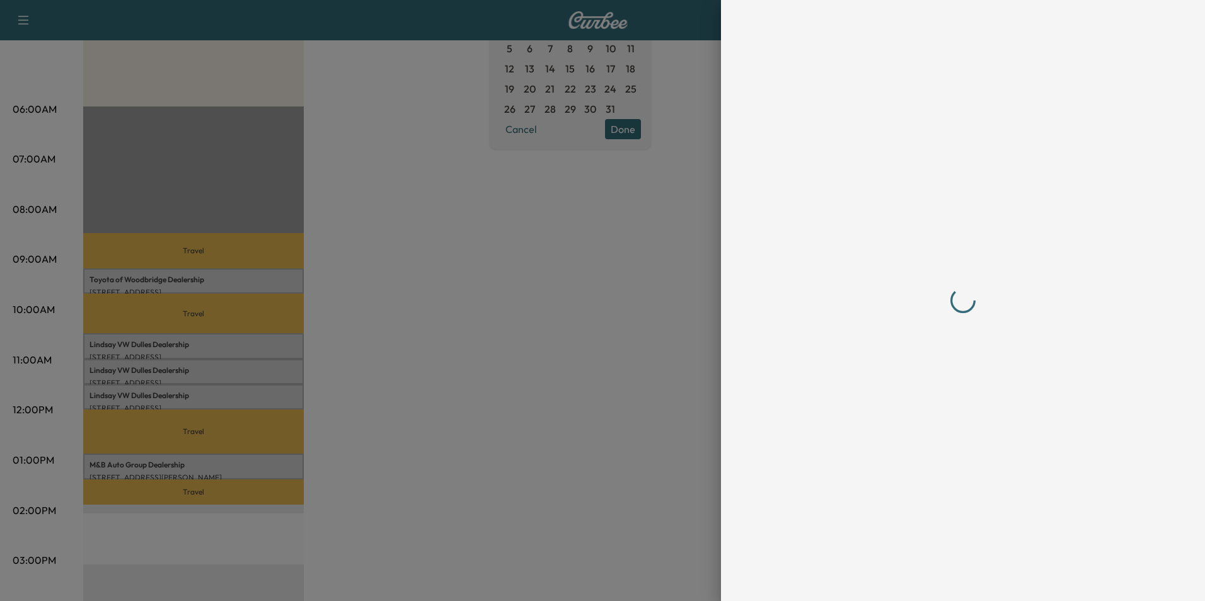
scroll to position [0, 0]
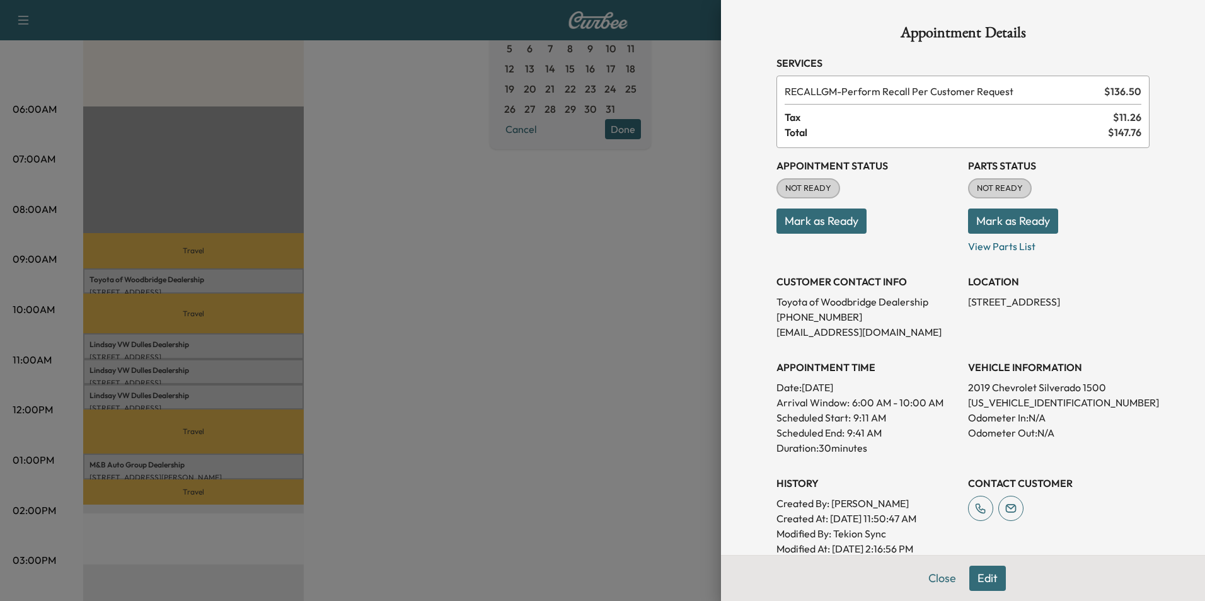
click at [521, 374] on div at bounding box center [602, 300] width 1205 height 601
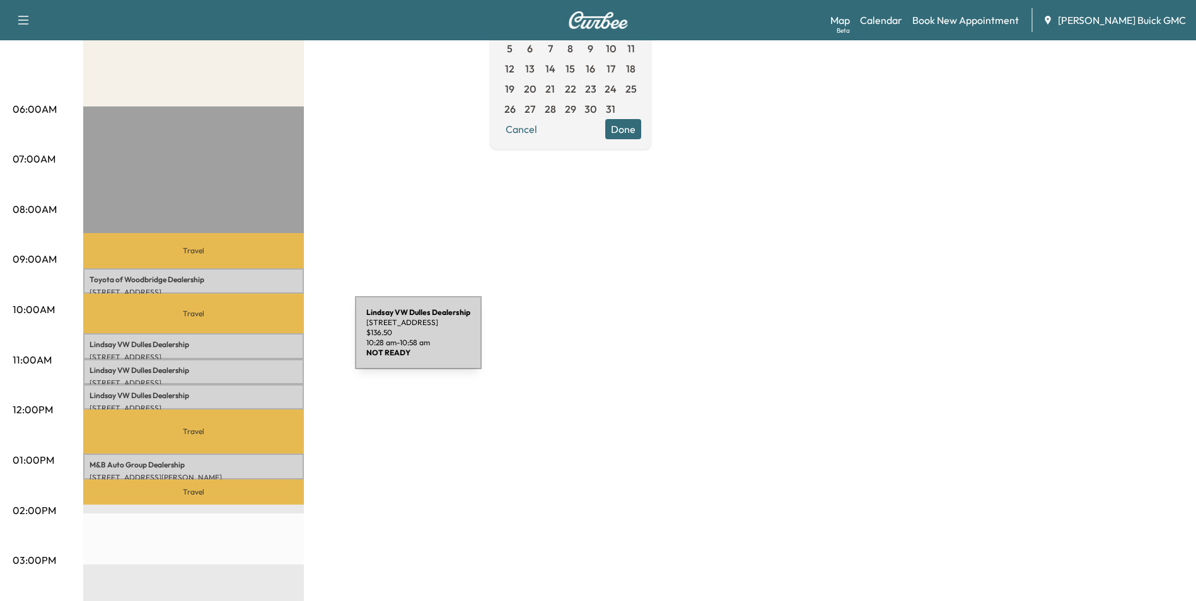
click at [260, 340] on p "[PERSON_NAME] VW [PERSON_NAME] Dealership" at bounding box center [193, 345] width 208 height 10
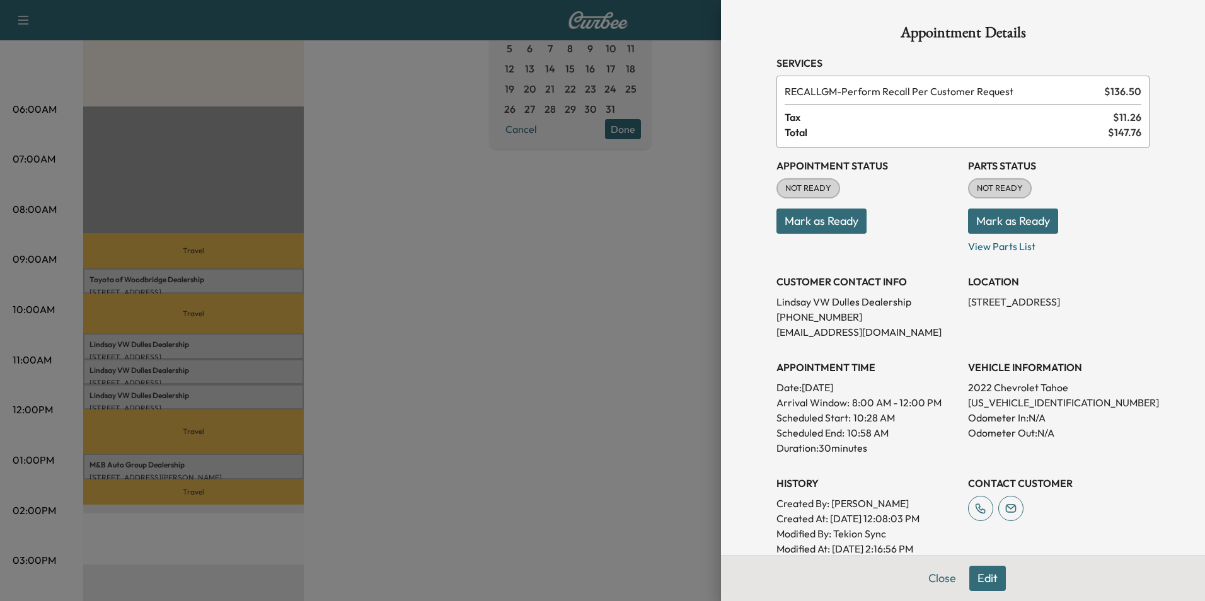
scroll to position [126, 0]
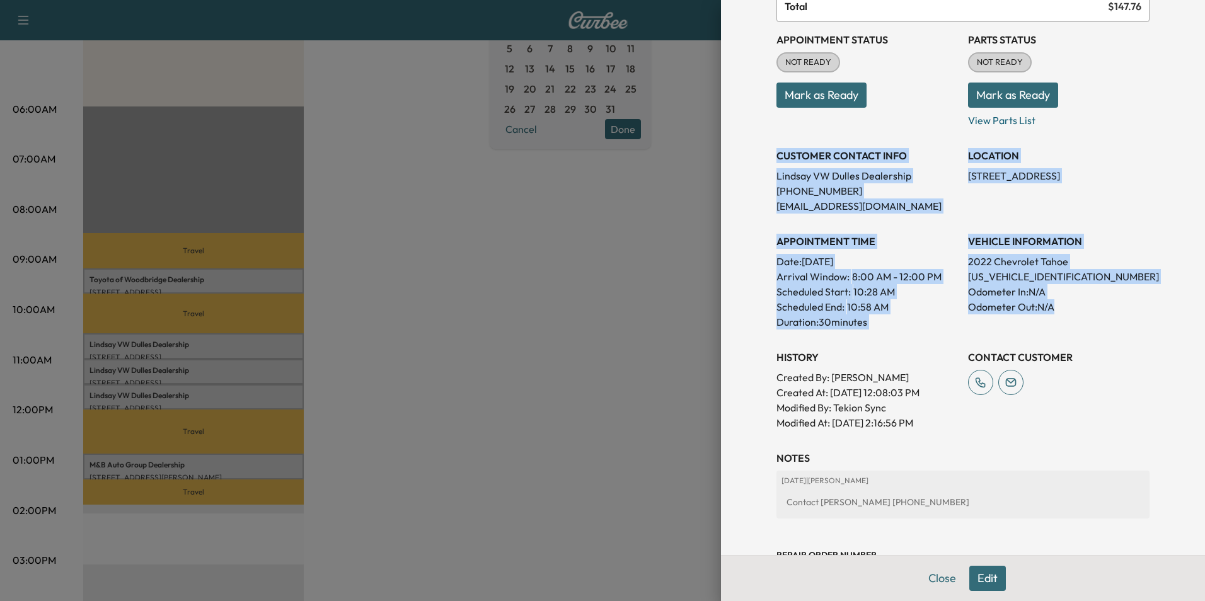
drag, startPoint x: 767, startPoint y: 154, endPoint x: 1063, endPoint y: 310, distance: 334.1
click at [1063, 310] on div "Appointment Status NOT READY Mark as Ready Parts Status NOT READY Mark as Ready…" at bounding box center [962, 226] width 373 height 408
copy div "CUSTOMER CONTACT INFO [PERSON_NAME] VW [PERSON_NAME] Dealership [PHONE_NUMBER] …"
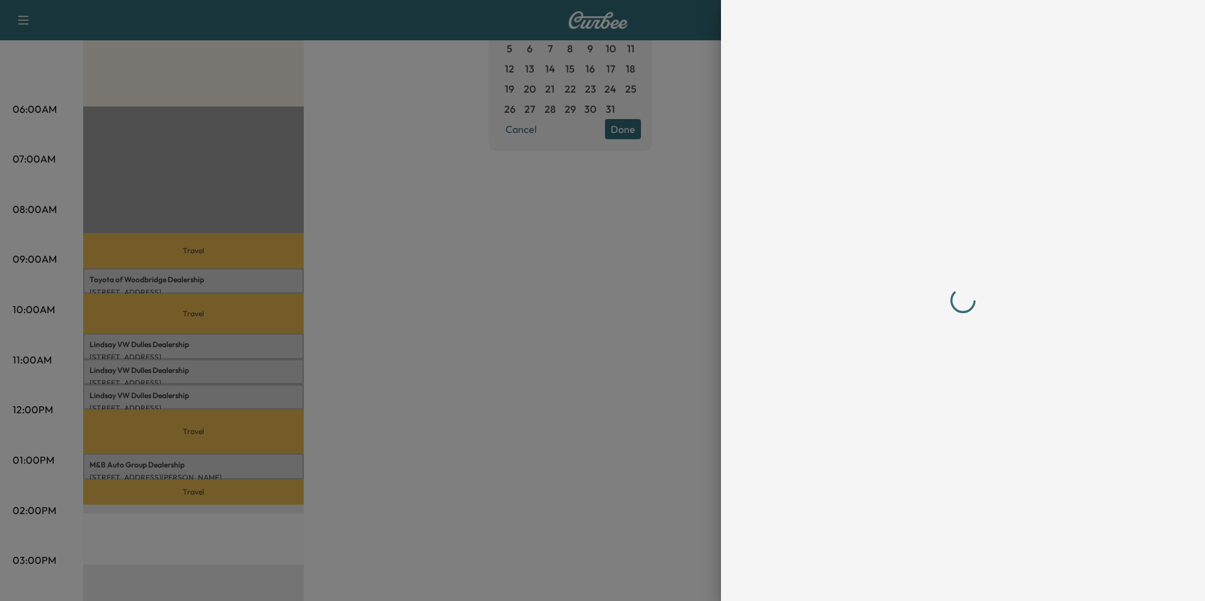
scroll to position [0, 0]
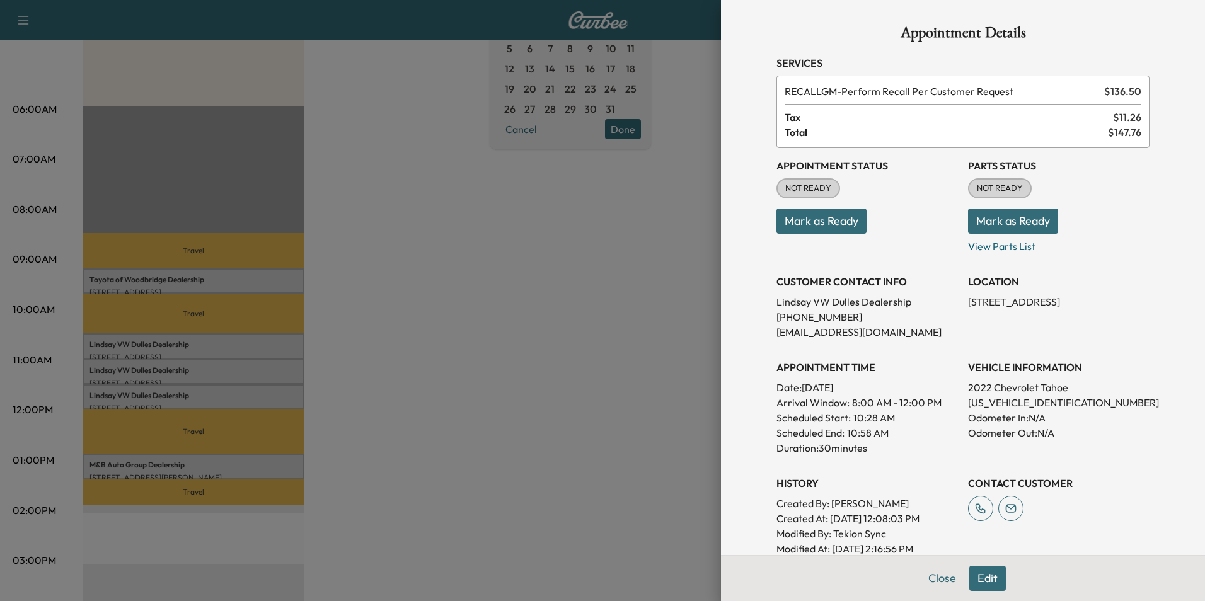
click at [475, 316] on div at bounding box center [602, 300] width 1205 height 601
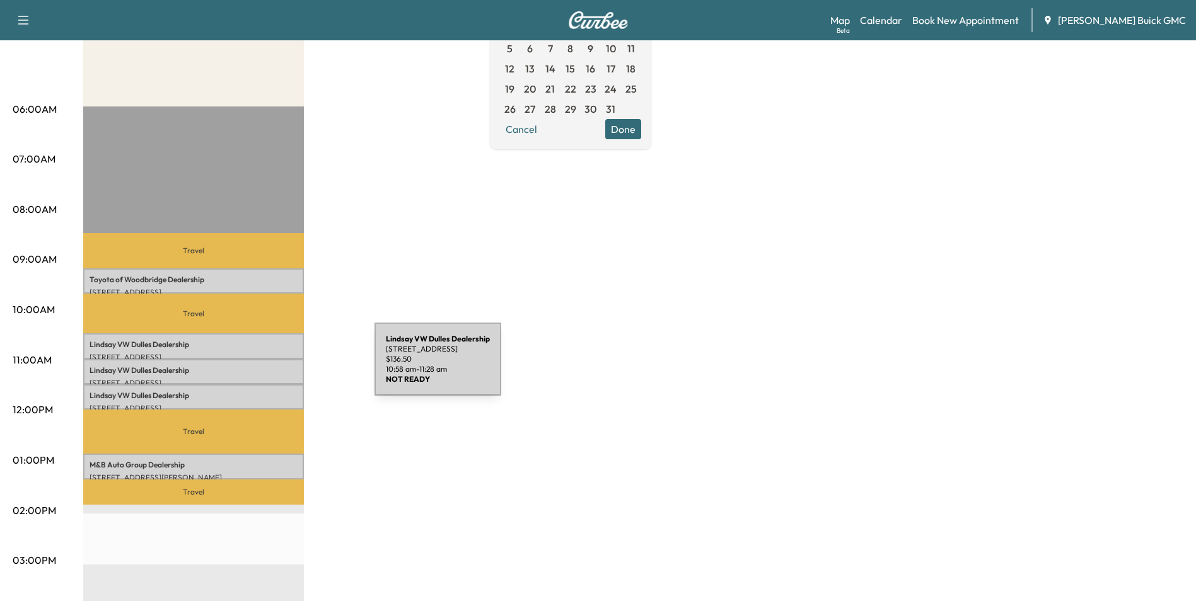
click at [280, 367] on p "[PERSON_NAME] VW [PERSON_NAME] Dealership" at bounding box center [193, 371] width 208 height 10
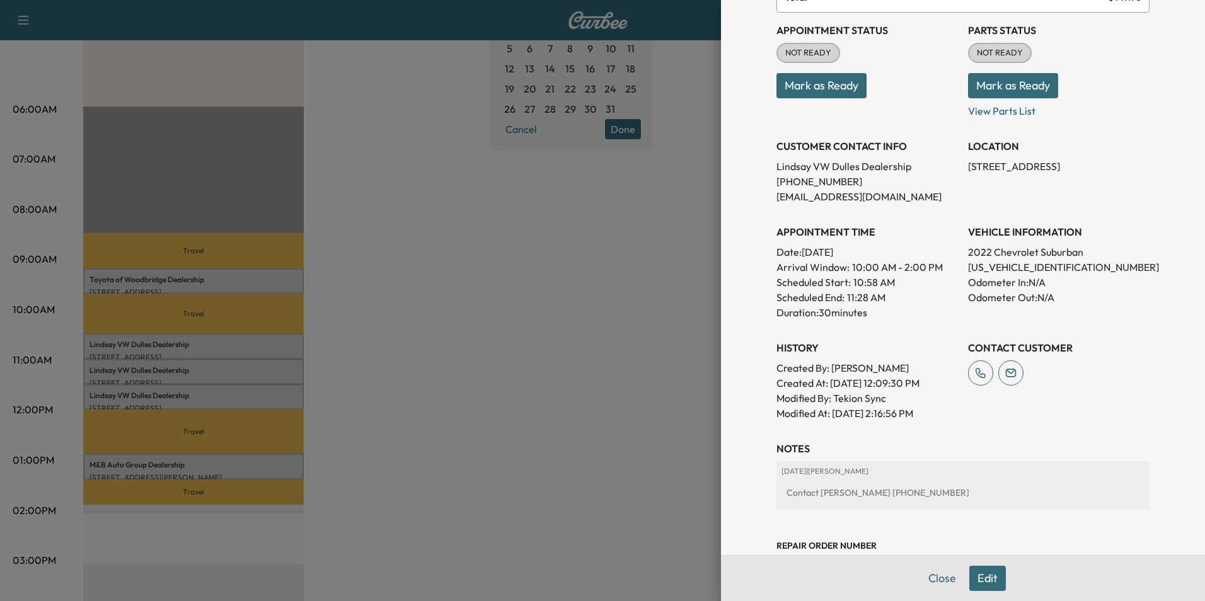
scroll to position [189, 0]
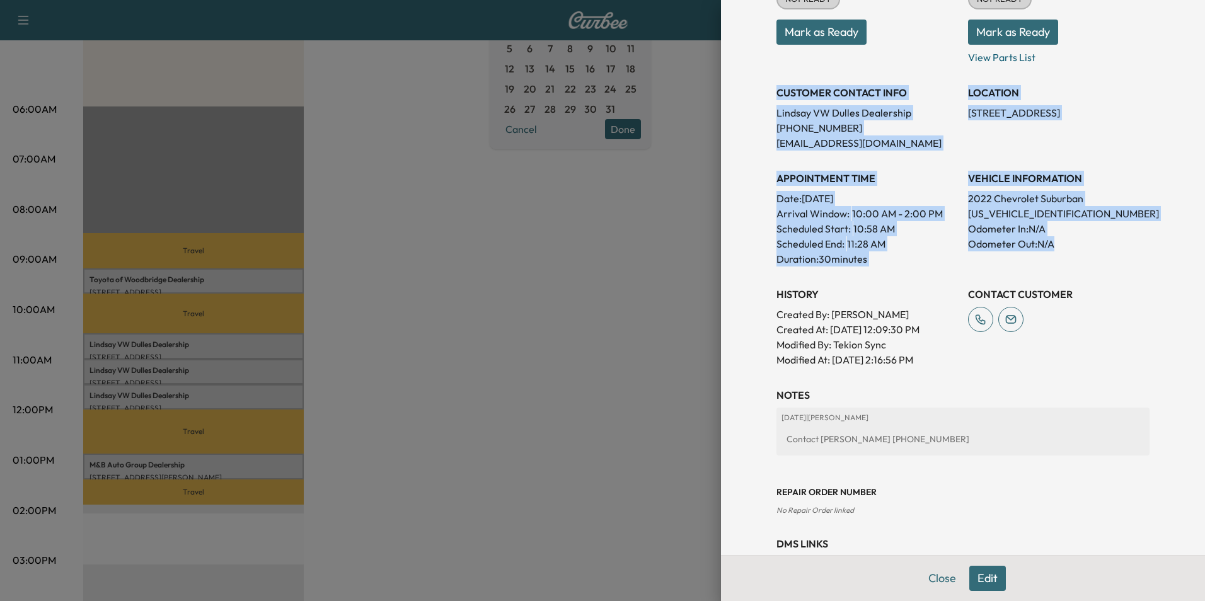
drag, startPoint x: 768, startPoint y: 91, endPoint x: 1056, endPoint y: 248, distance: 328.0
click at [1056, 248] on div "Appointment Status NOT READY Mark as Ready Parts Status NOT READY Mark as Ready…" at bounding box center [962, 163] width 373 height 408
copy div "CUSTOMER CONTACT INFO [PERSON_NAME] VW [PERSON_NAME] Dealership [PHONE_NUMBER] …"
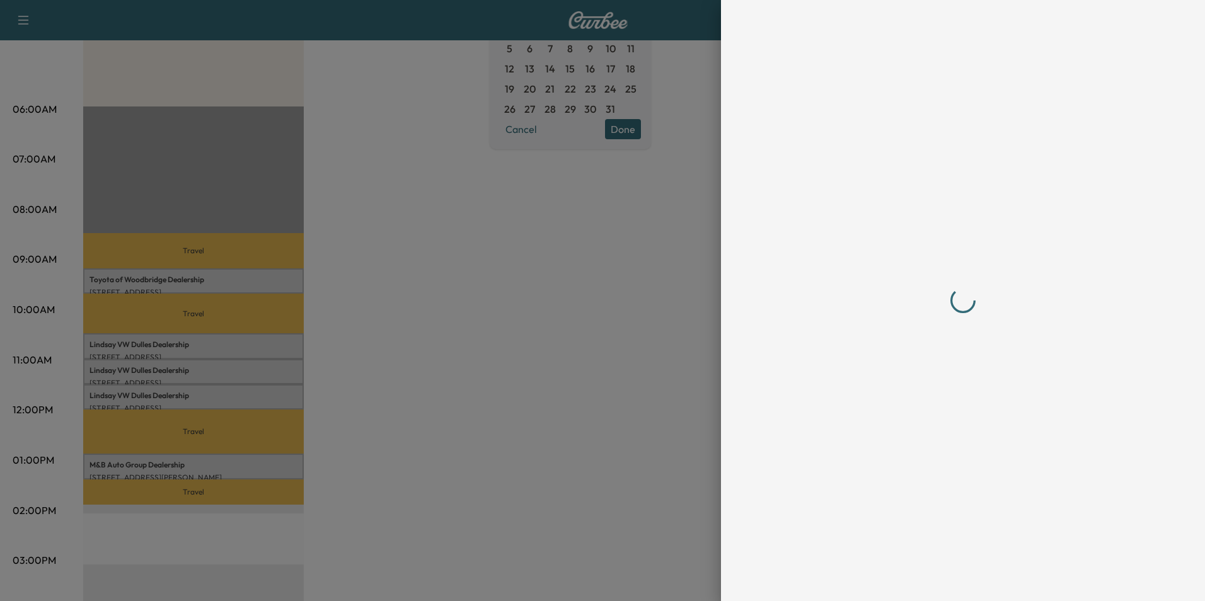
scroll to position [0, 0]
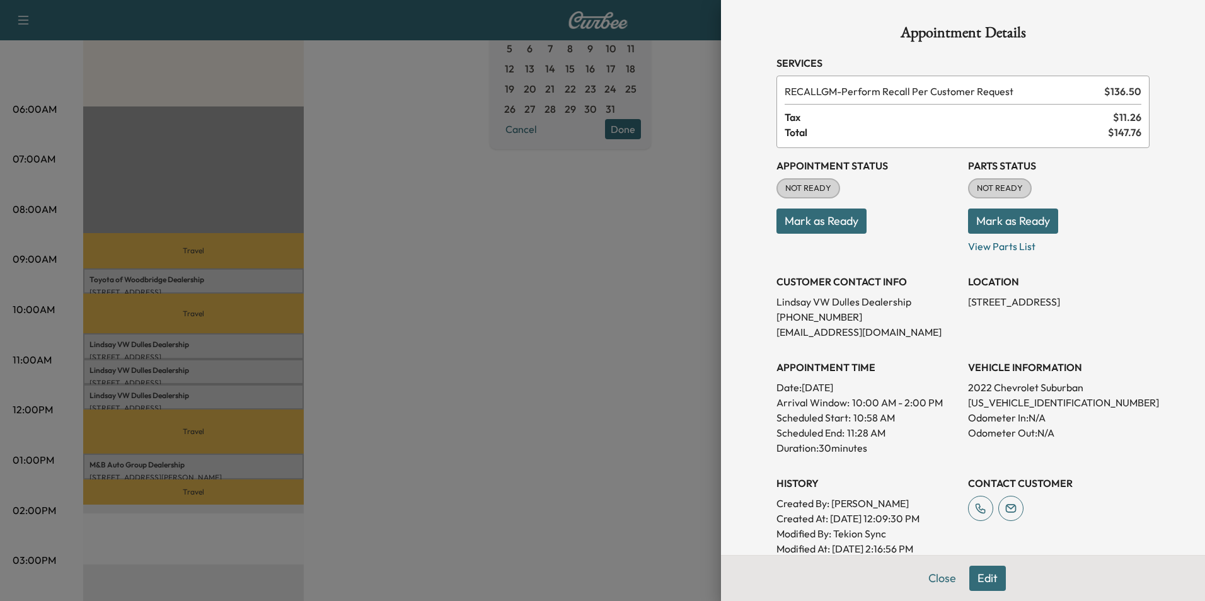
click at [457, 338] on div at bounding box center [602, 300] width 1205 height 601
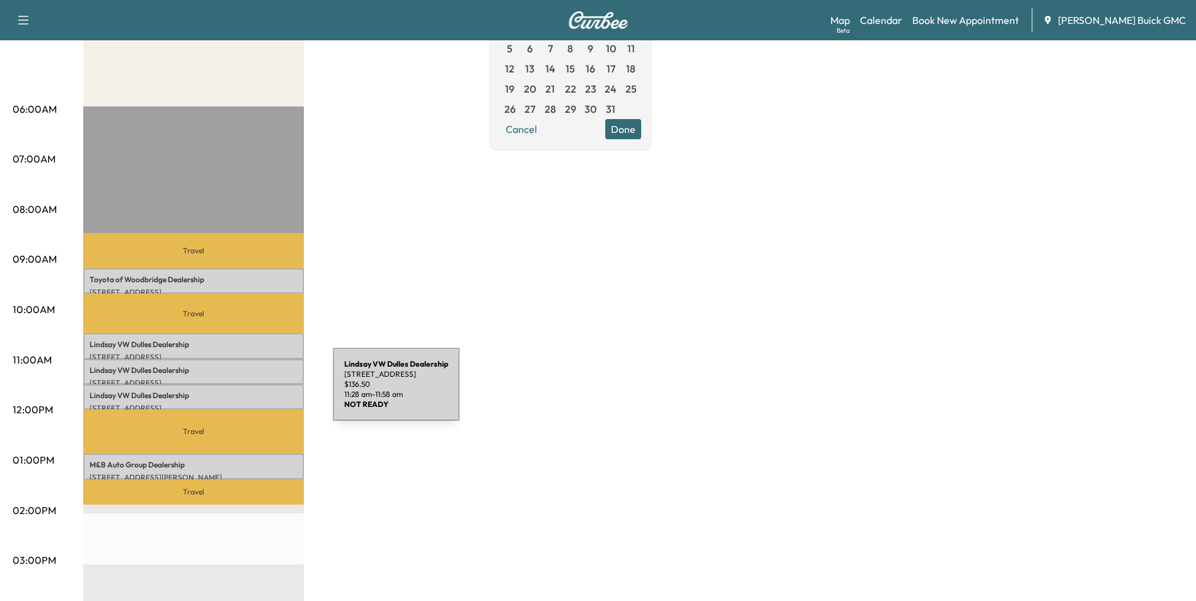
click at [238, 392] on p "[PERSON_NAME] VW [PERSON_NAME] Dealership" at bounding box center [193, 396] width 208 height 10
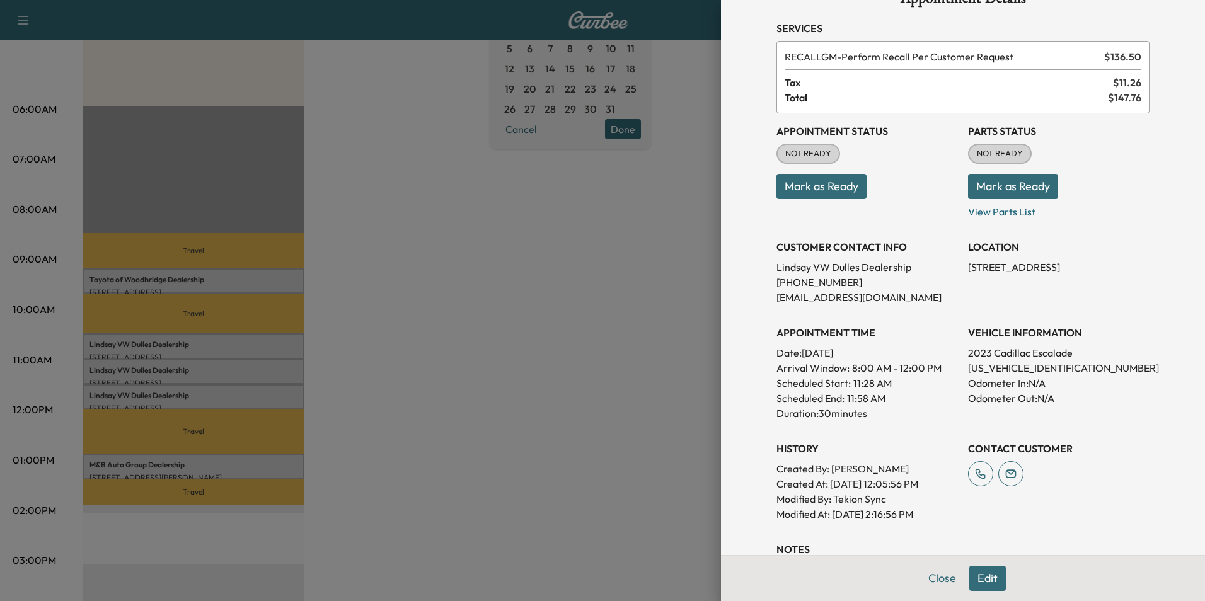
scroll to position [126, 0]
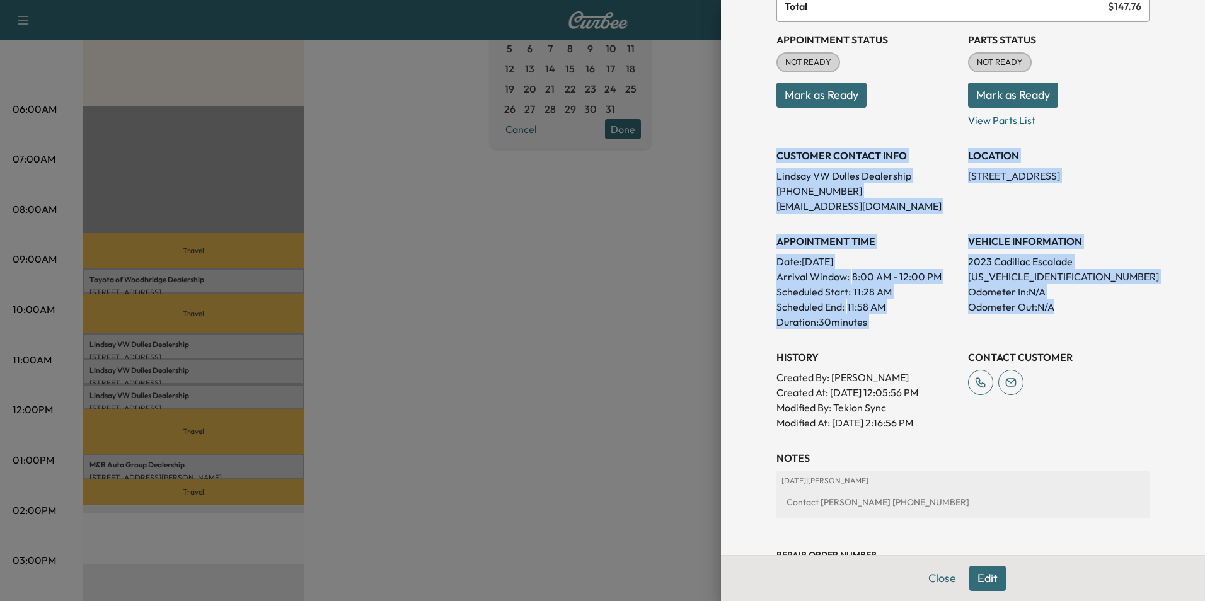
drag, startPoint x: 767, startPoint y: 153, endPoint x: 1080, endPoint y: 315, distance: 352.6
click at [1080, 315] on div "Appointment Status NOT READY Mark as Ready Parts Status NOT READY Mark as Ready…" at bounding box center [962, 226] width 373 height 408
copy div "CUSTOMER CONTACT INFO [PERSON_NAME] VW [PERSON_NAME] Dealership [PHONE_NUMBER] …"
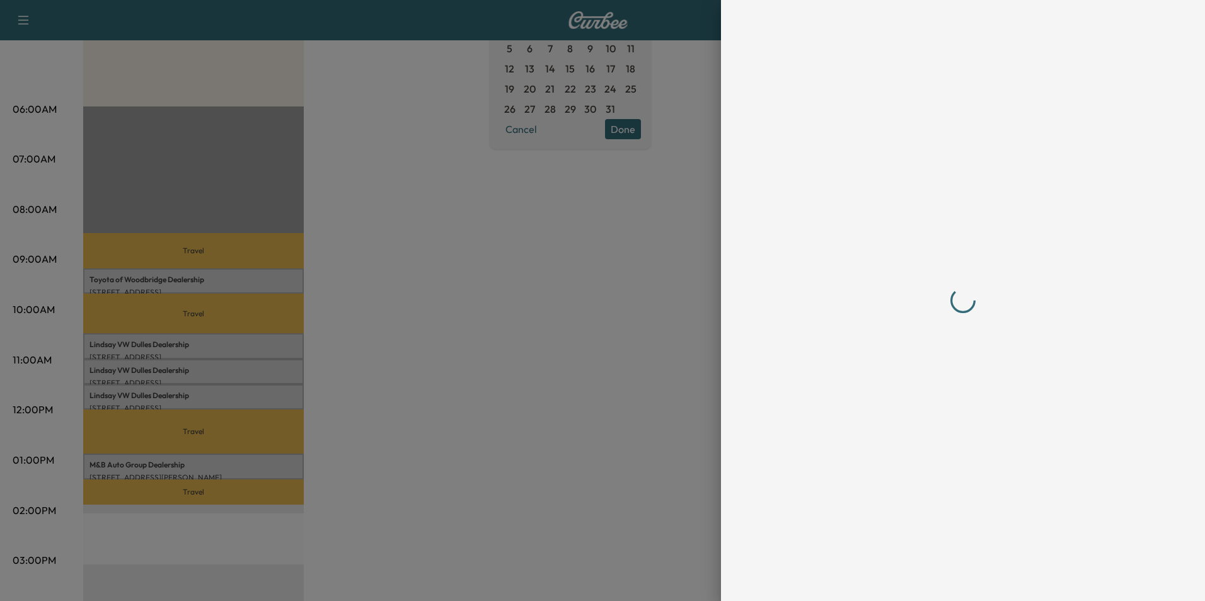
scroll to position [0, 0]
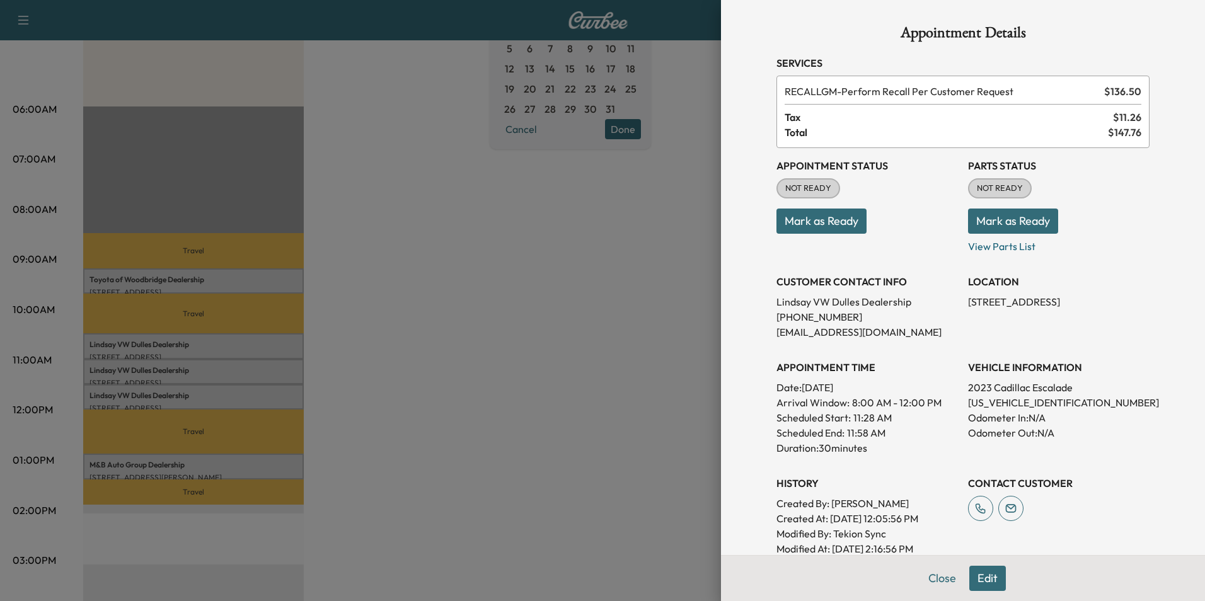
click at [442, 359] on div at bounding box center [602, 300] width 1205 height 601
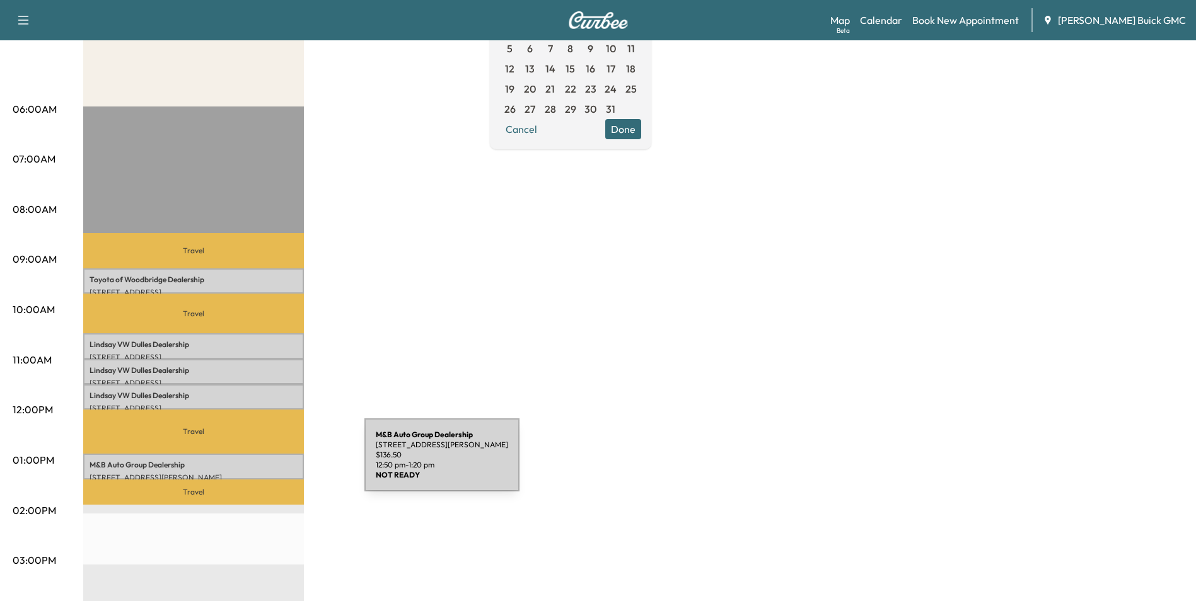
click at [270, 463] on p "M&B Auto Group Dealership" at bounding box center [193, 465] width 208 height 10
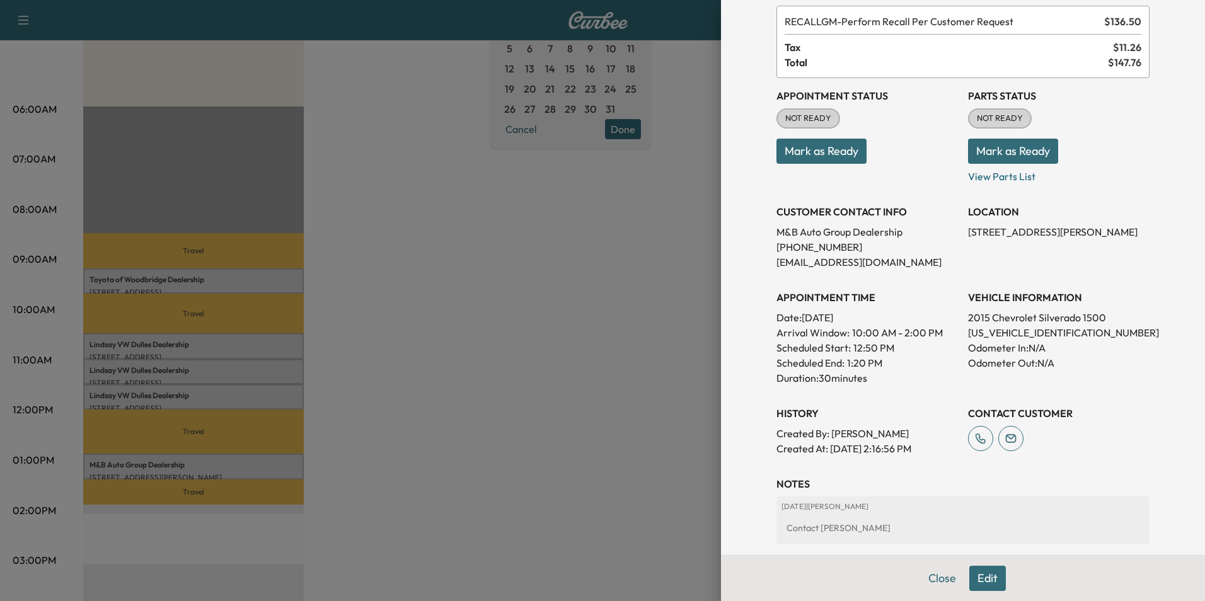
scroll to position [63, 0]
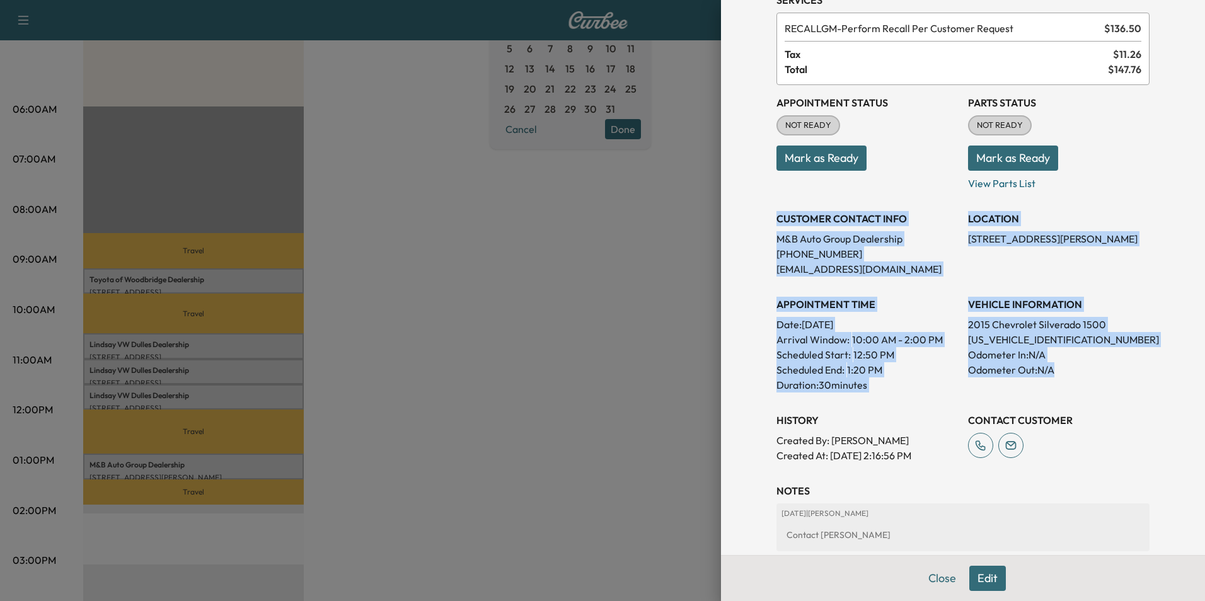
drag, startPoint x: 768, startPoint y: 215, endPoint x: 1122, endPoint y: 391, distance: 395.4
click at [1122, 391] on div "Appointment Status NOT READY Mark as Ready Parts Status NOT READY Mark as Ready…" at bounding box center [962, 274] width 373 height 378
